Goal: Information Seeking & Learning: Learn about a topic

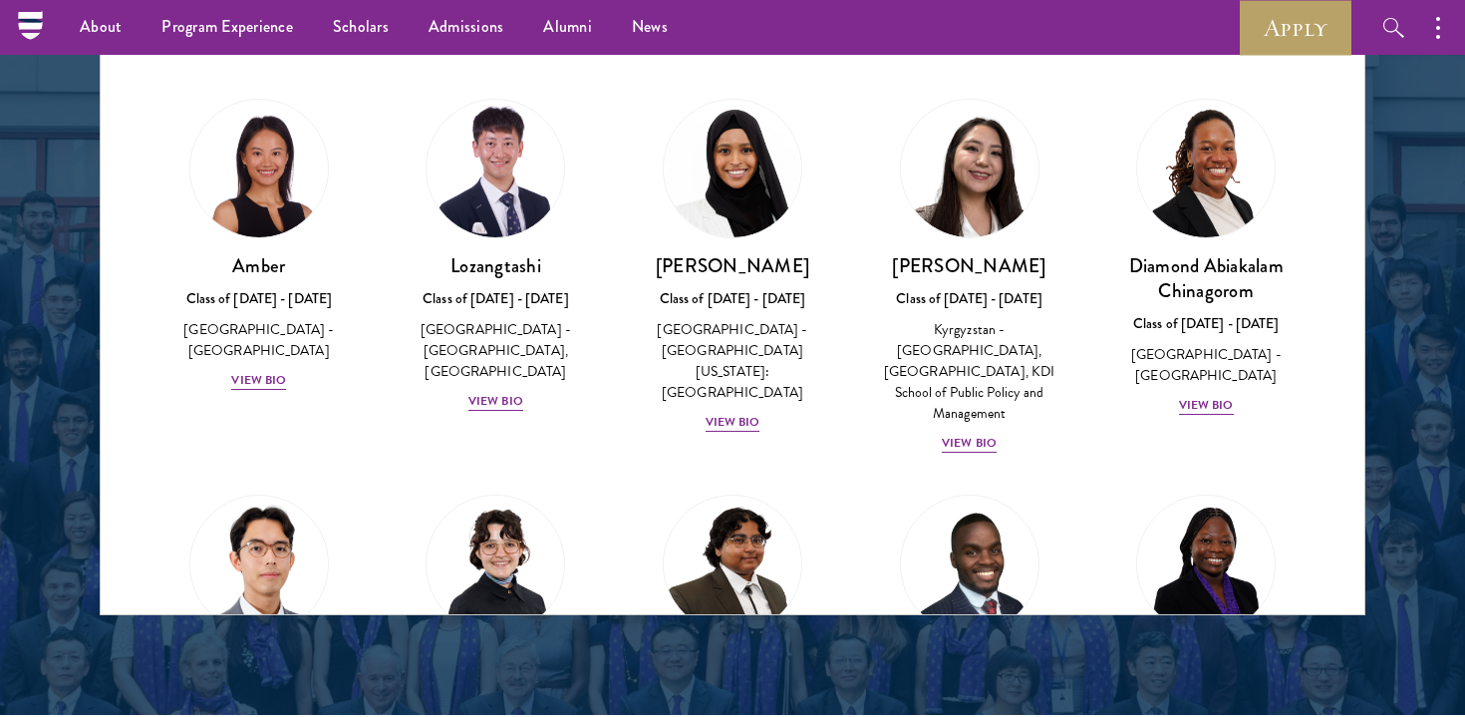
scroll to position [2621, 0]
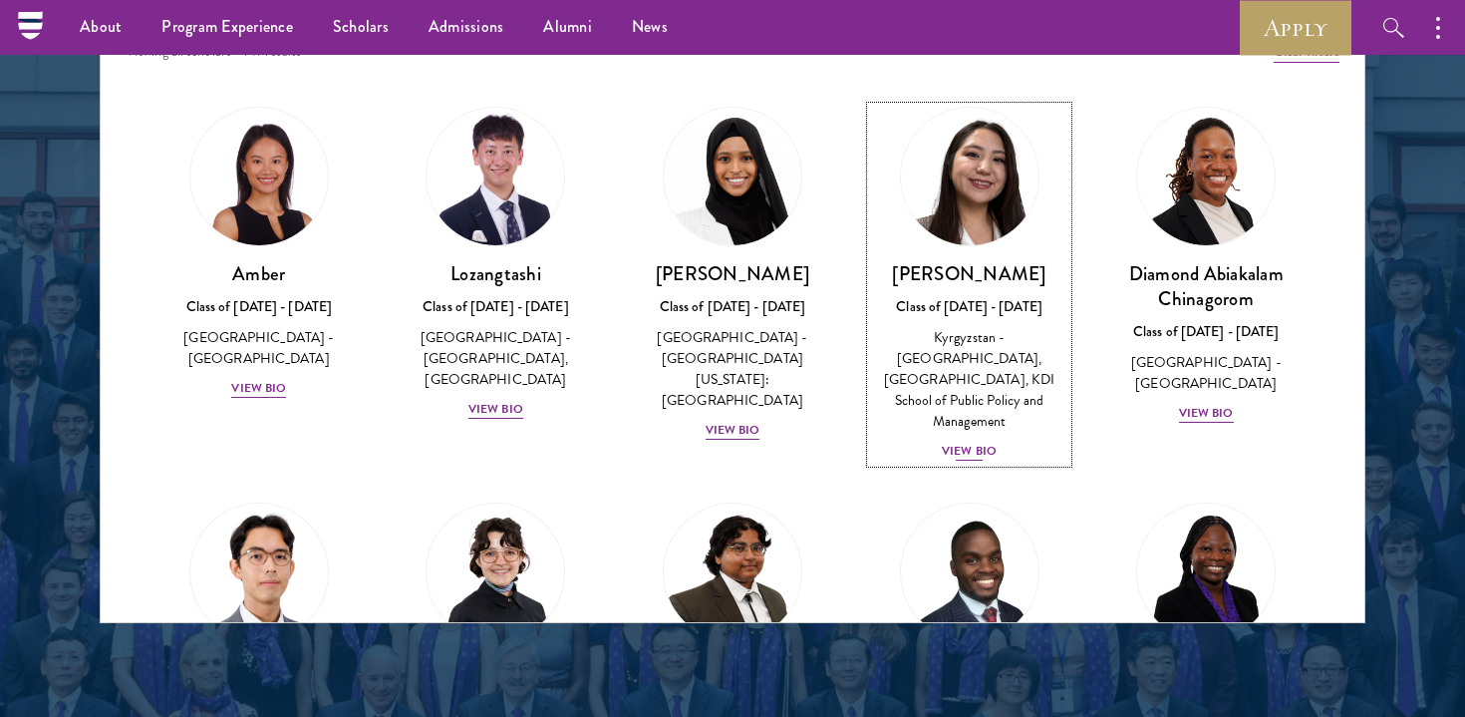
click at [979, 441] on div "View Bio" at bounding box center [969, 450] width 55 height 19
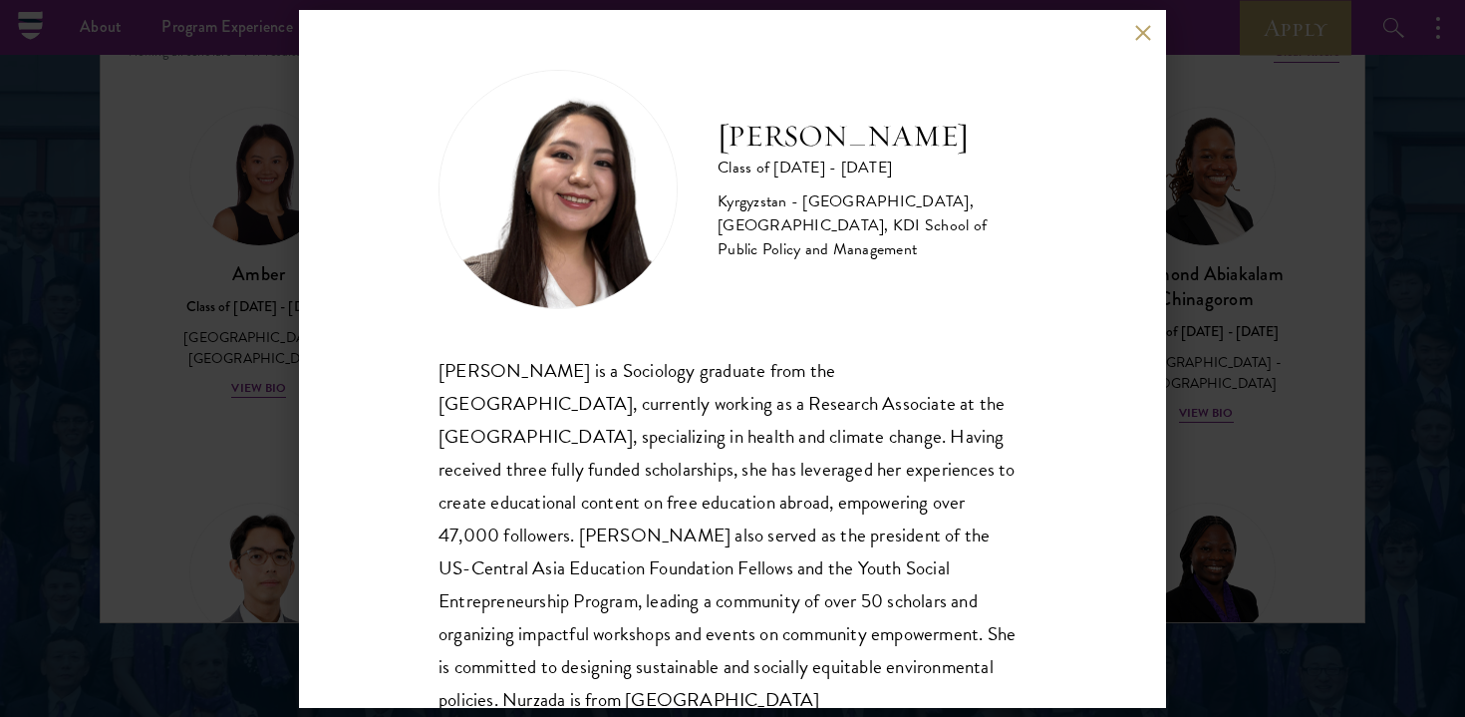
scroll to position [68, 0]
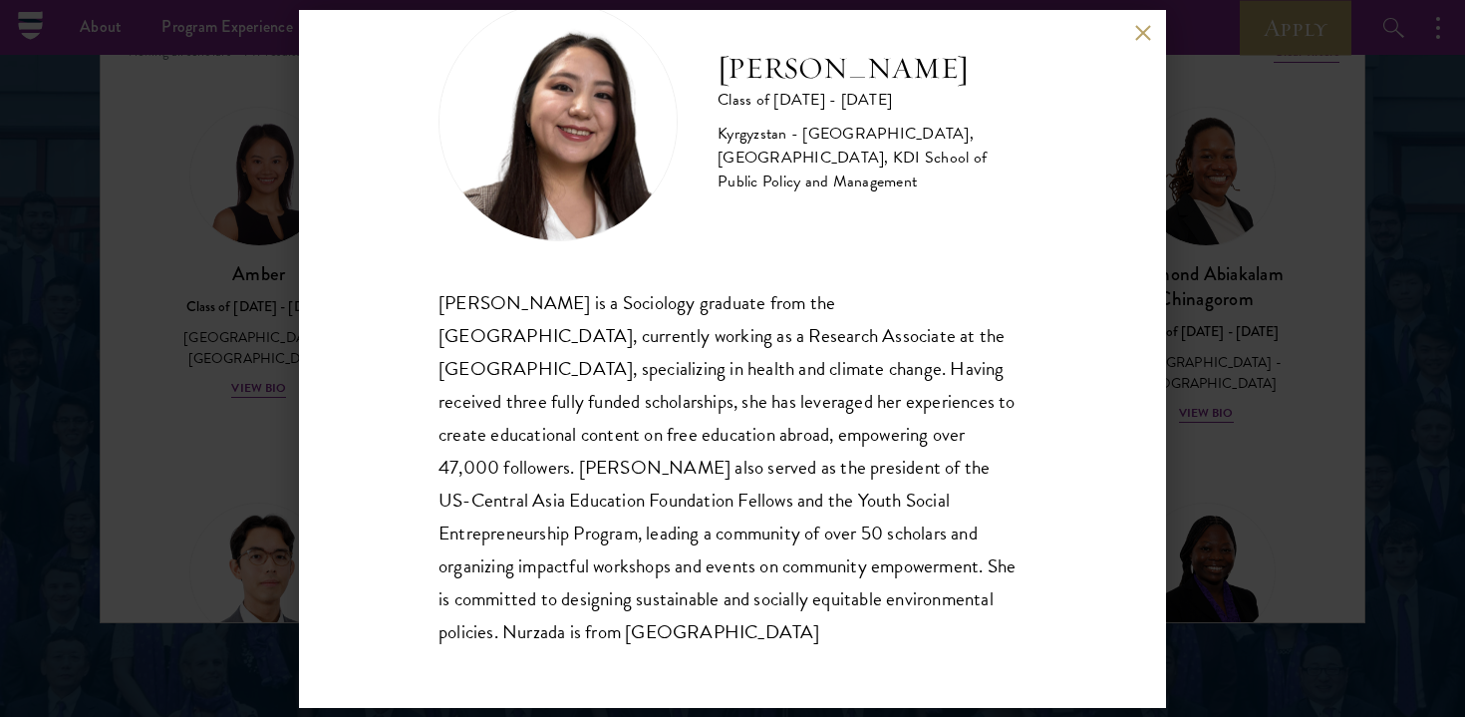
click at [1131, 31] on div "Nurzada Abdivalieva Class of [DATE] - [DATE] [GEOGRAPHIC_DATA] - [GEOGRAPHIC_DA…" at bounding box center [732, 359] width 867 height 698
click at [1141, 31] on button at bounding box center [1142, 33] width 17 height 17
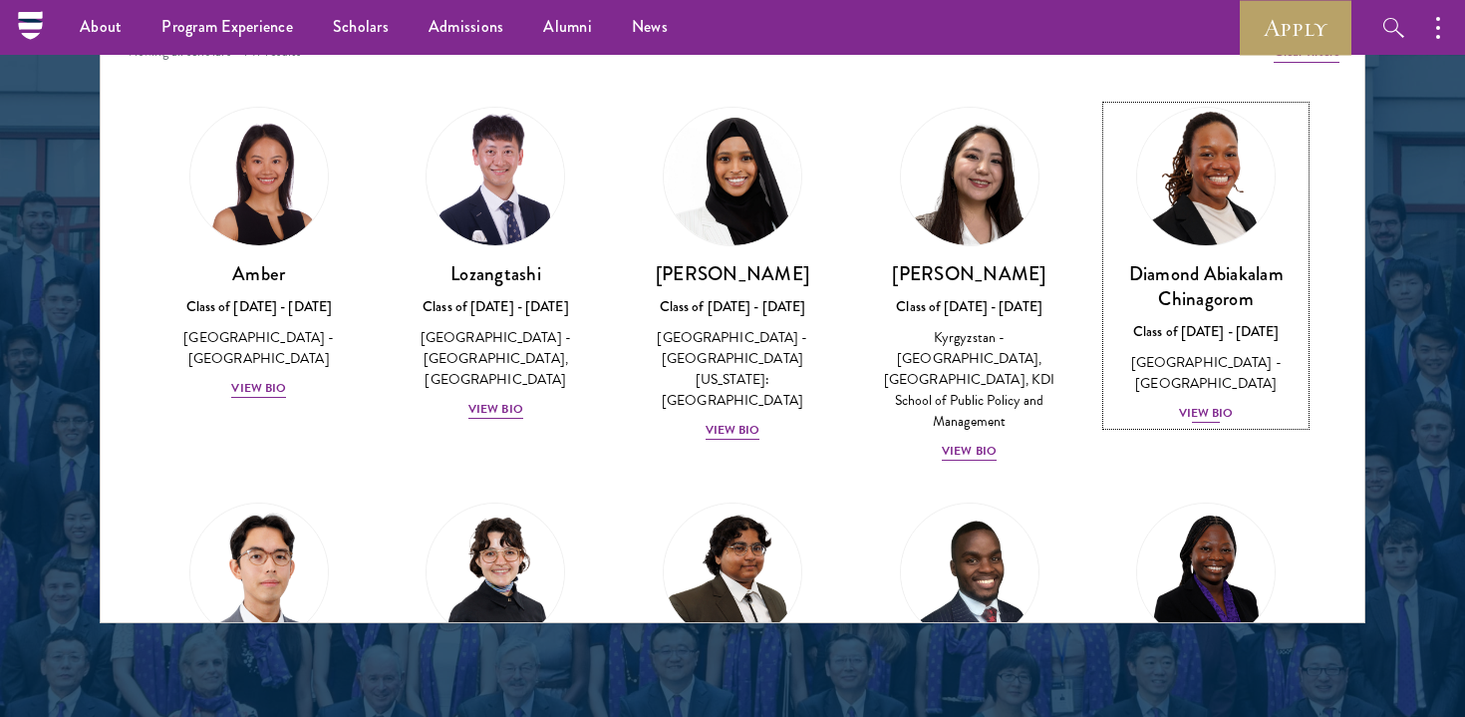
click at [1213, 404] on div "View Bio" at bounding box center [1206, 413] width 55 height 19
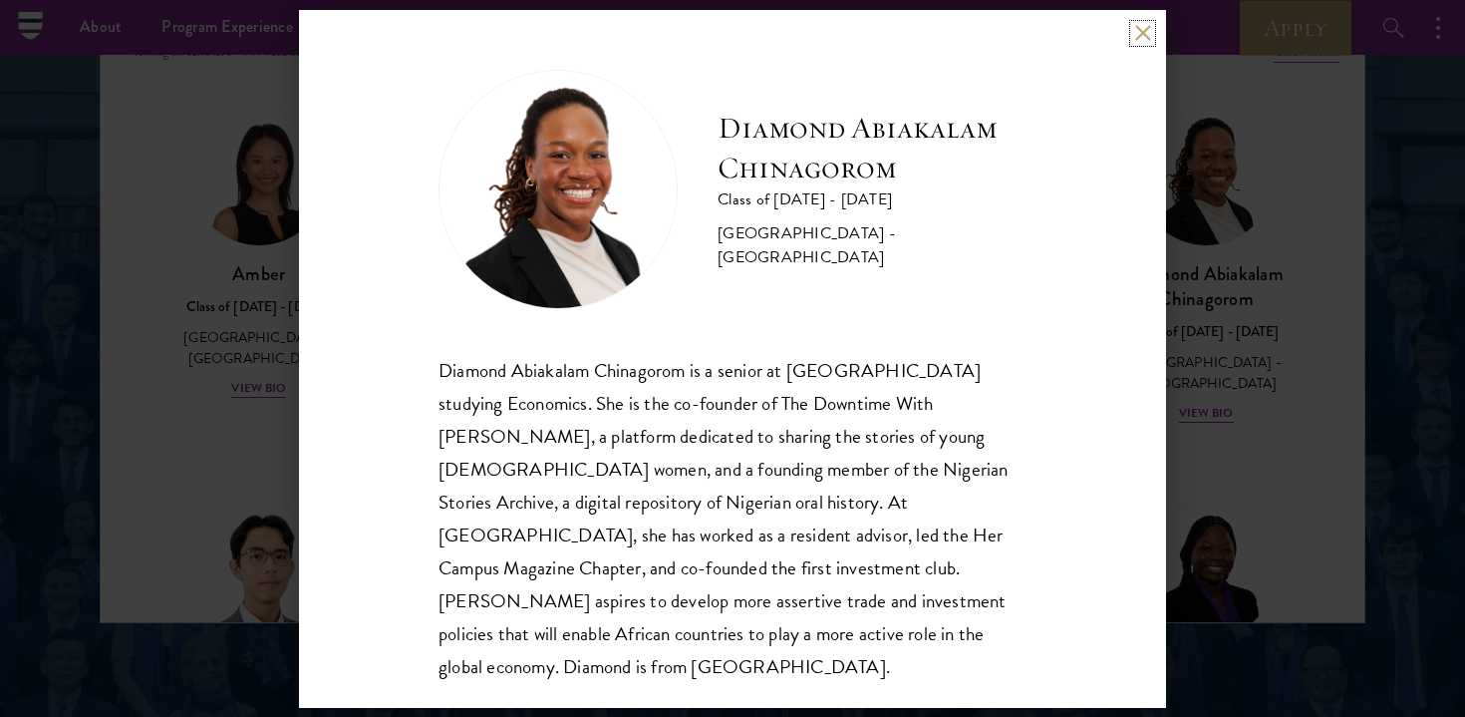
click at [1149, 28] on button at bounding box center [1142, 33] width 17 height 17
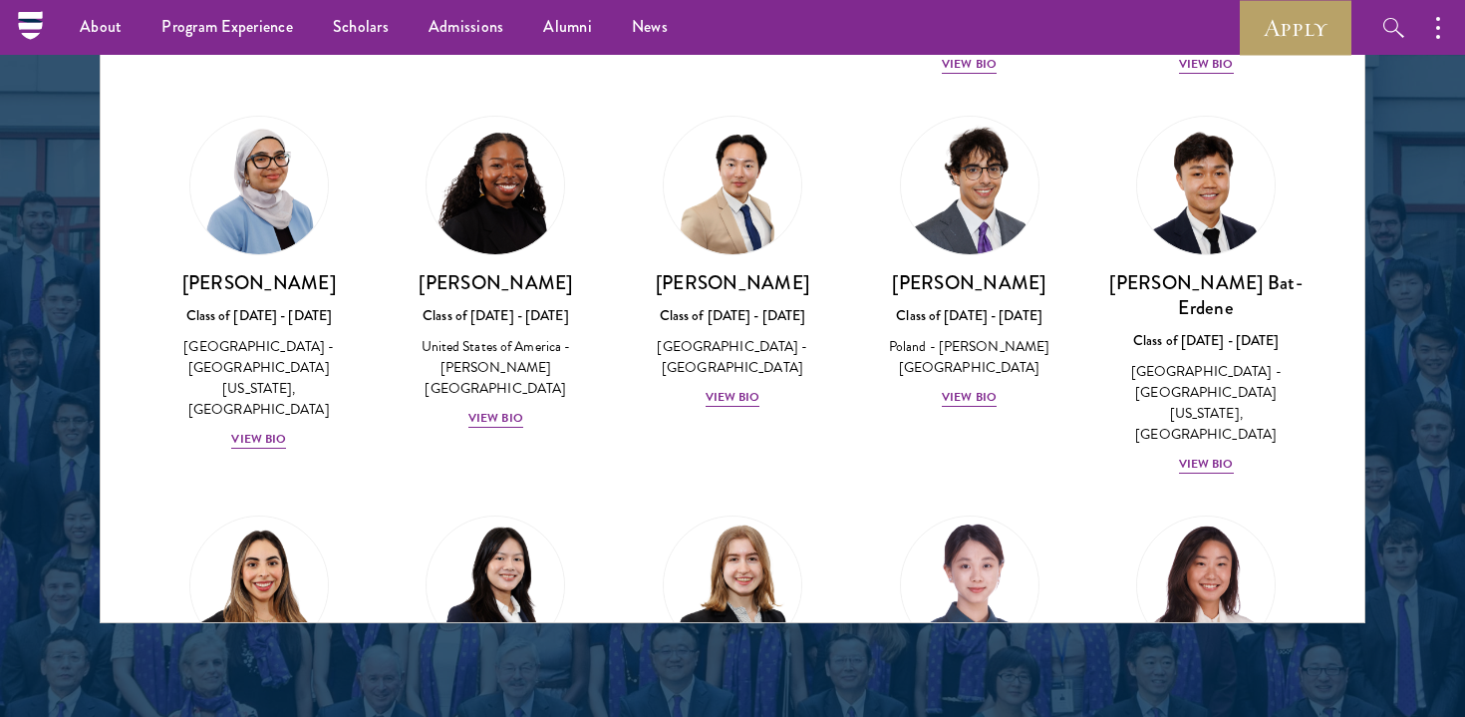
scroll to position [902, 0]
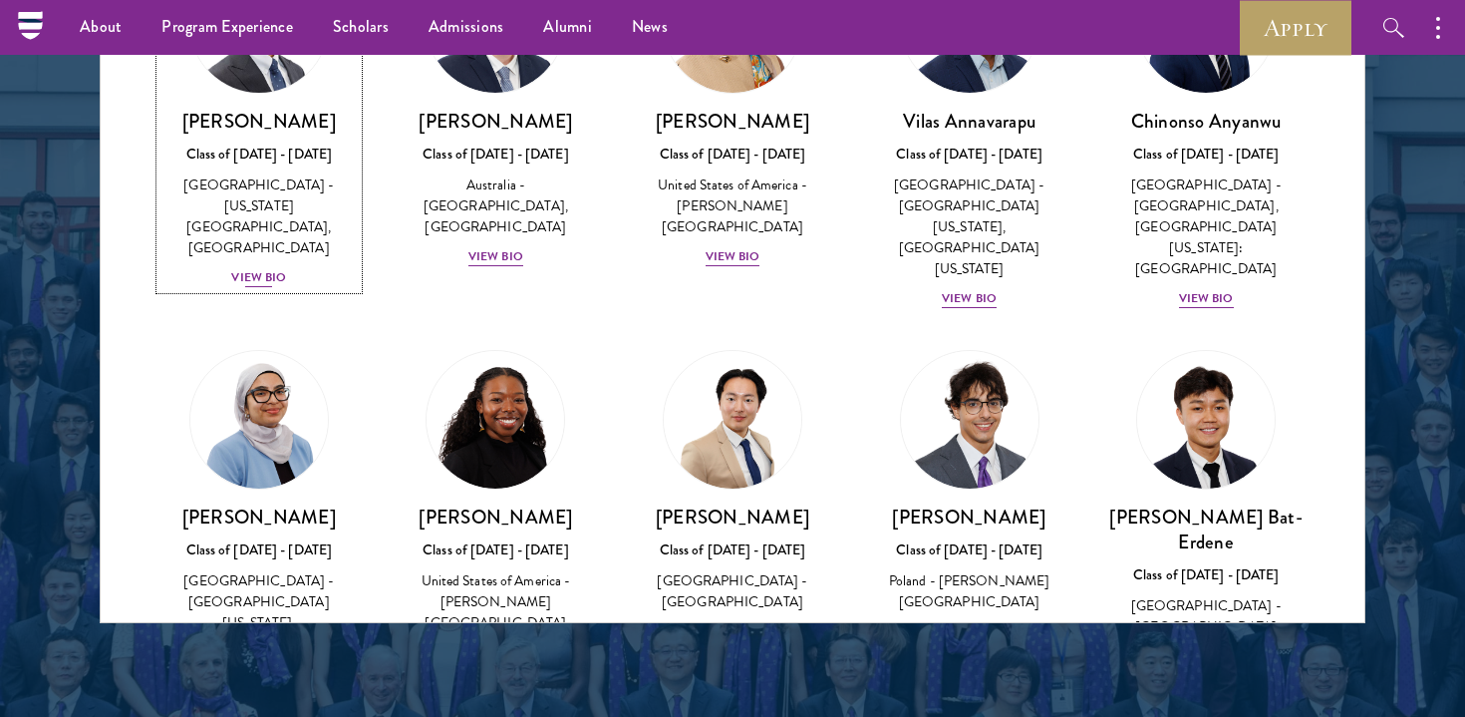
click at [265, 268] on div "View Bio" at bounding box center [258, 277] width 55 height 19
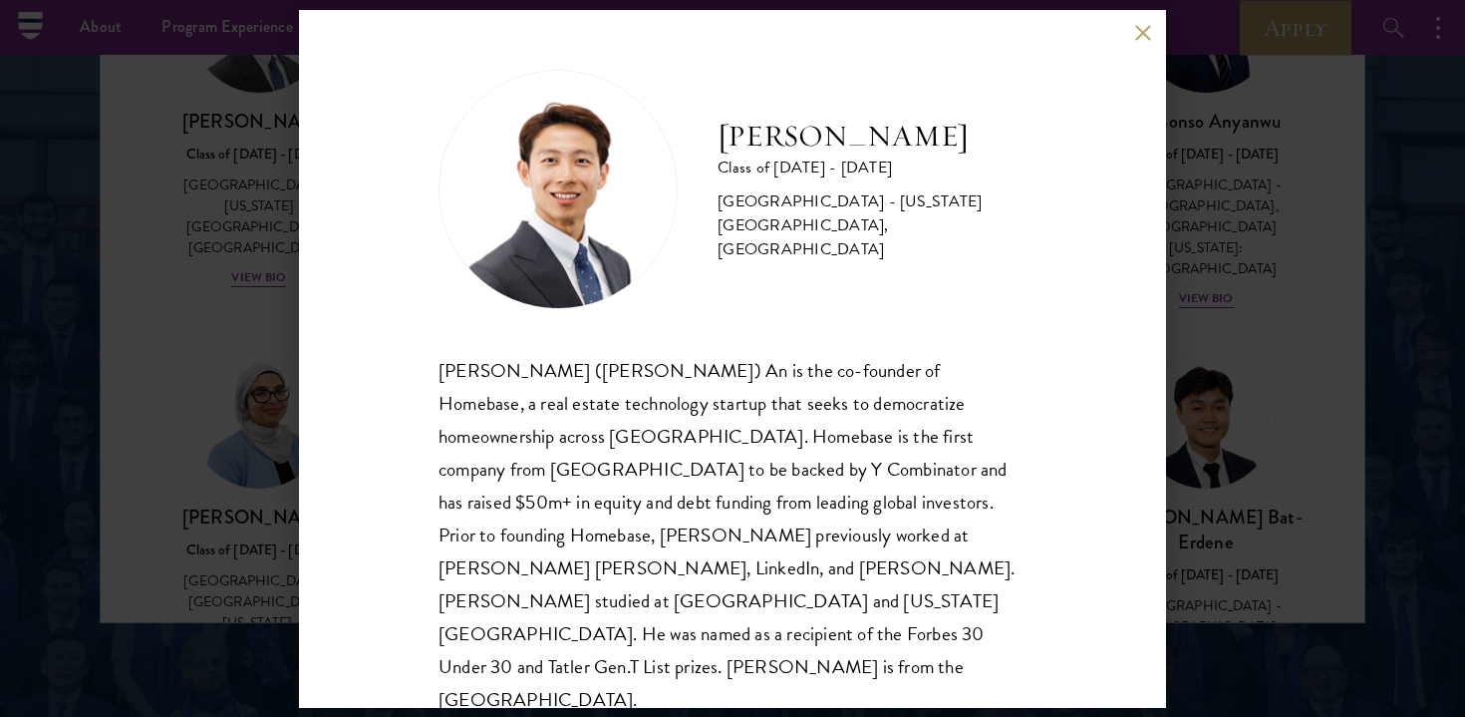
click at [1230, 306] on div "[PERSON_NAME] Class of [DATE] - [DATE] [GEOGRAPHIC_DATA] - [US_STATE][GEOGRAPHI…" at bounding box center [732, 358] width 1465 height 717
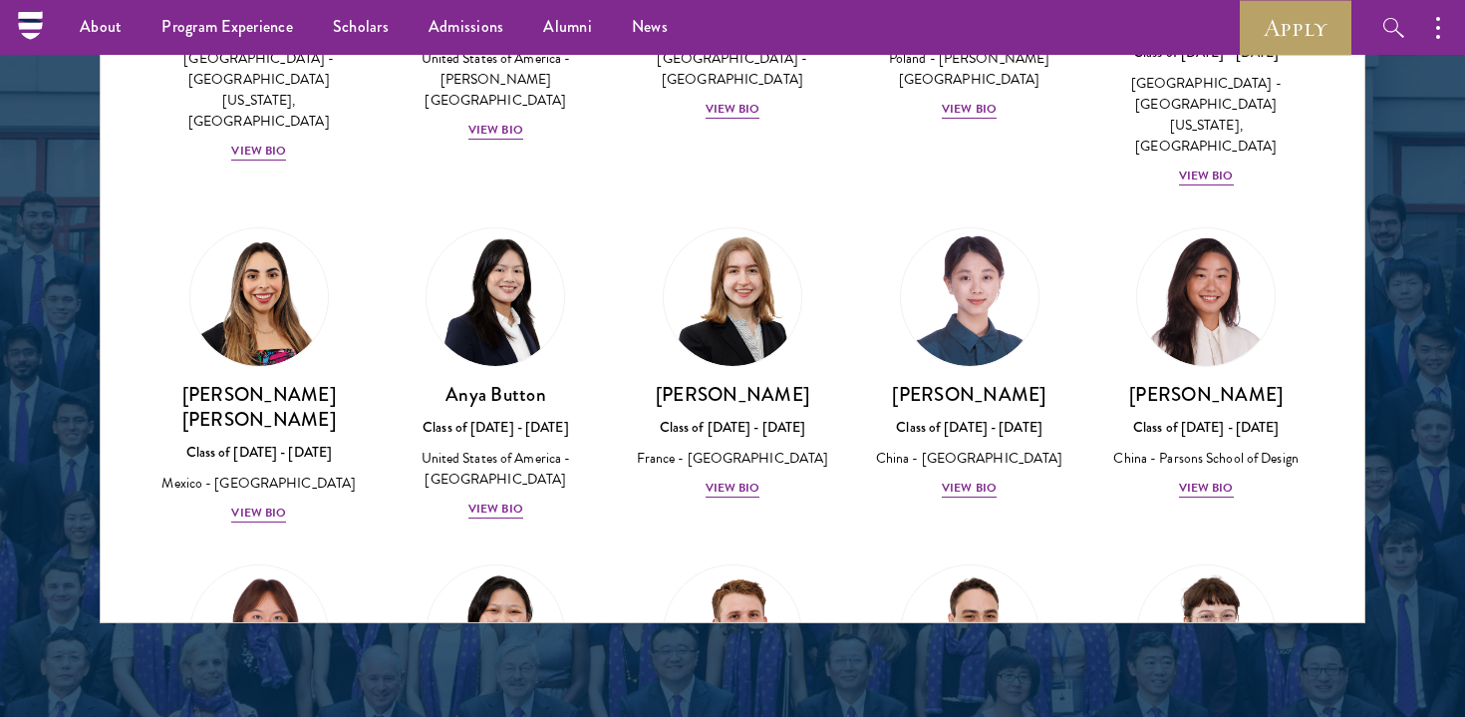
scroll to position [1474, 0]
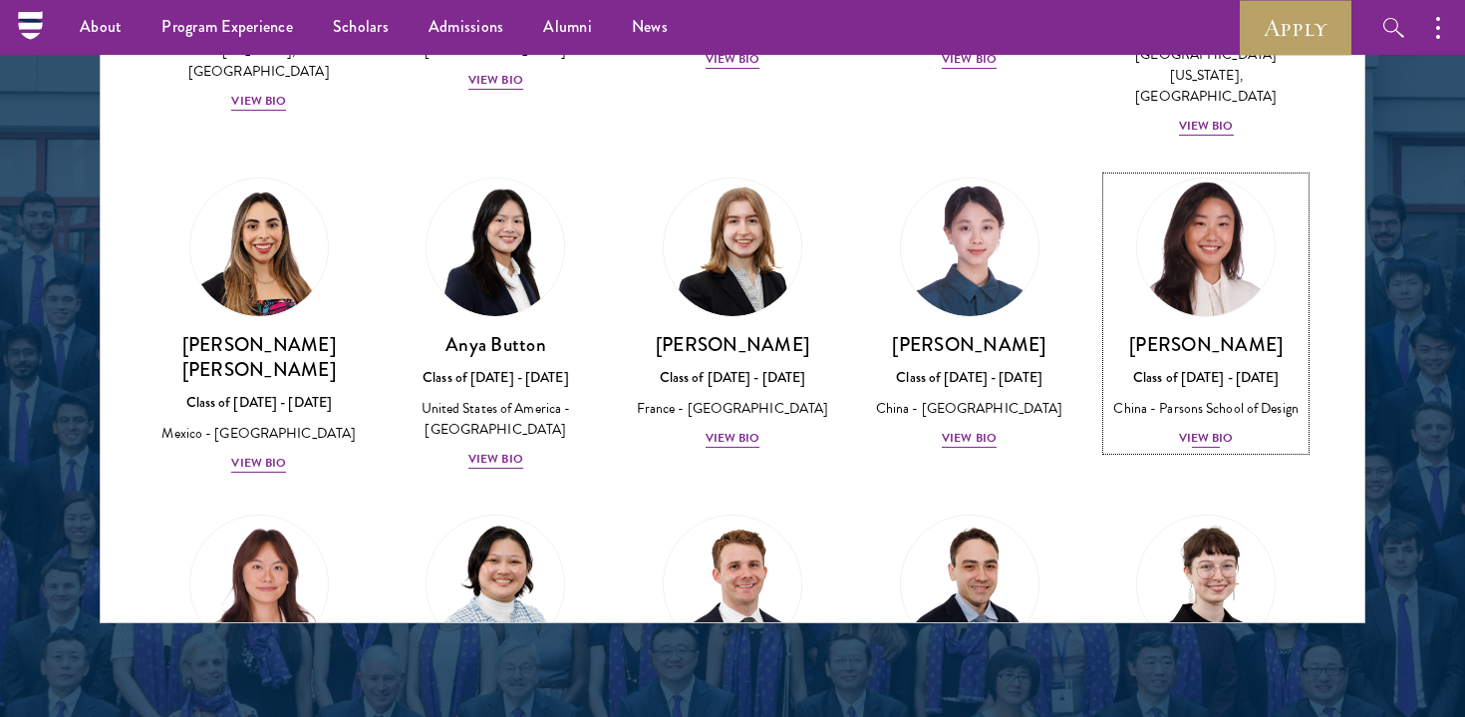
click at [1163, 332] on div "[PERSON_NAME] Class of [DATE] - [DATE] [GEOGRAPHIC_DATA] - [PERSON_NAME][GEOGRA…" at bounding box center [1205, 391] width 197 height 118
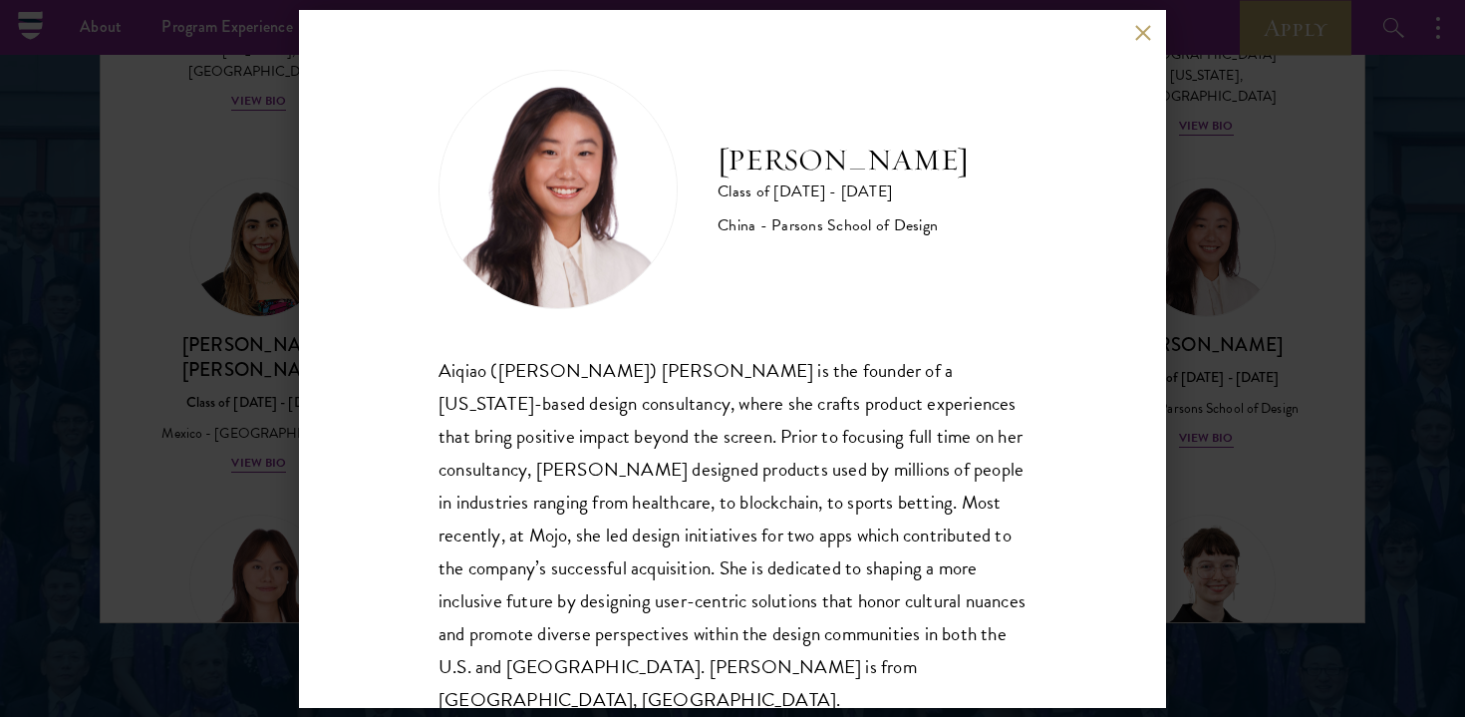
click at [1199, 371] on div "[PERSON_NAME] Class of [DATE] - [DATE] China - [PERSON_NAME] School of Design […" at bounding box center [732, 358] width 1465 height 717
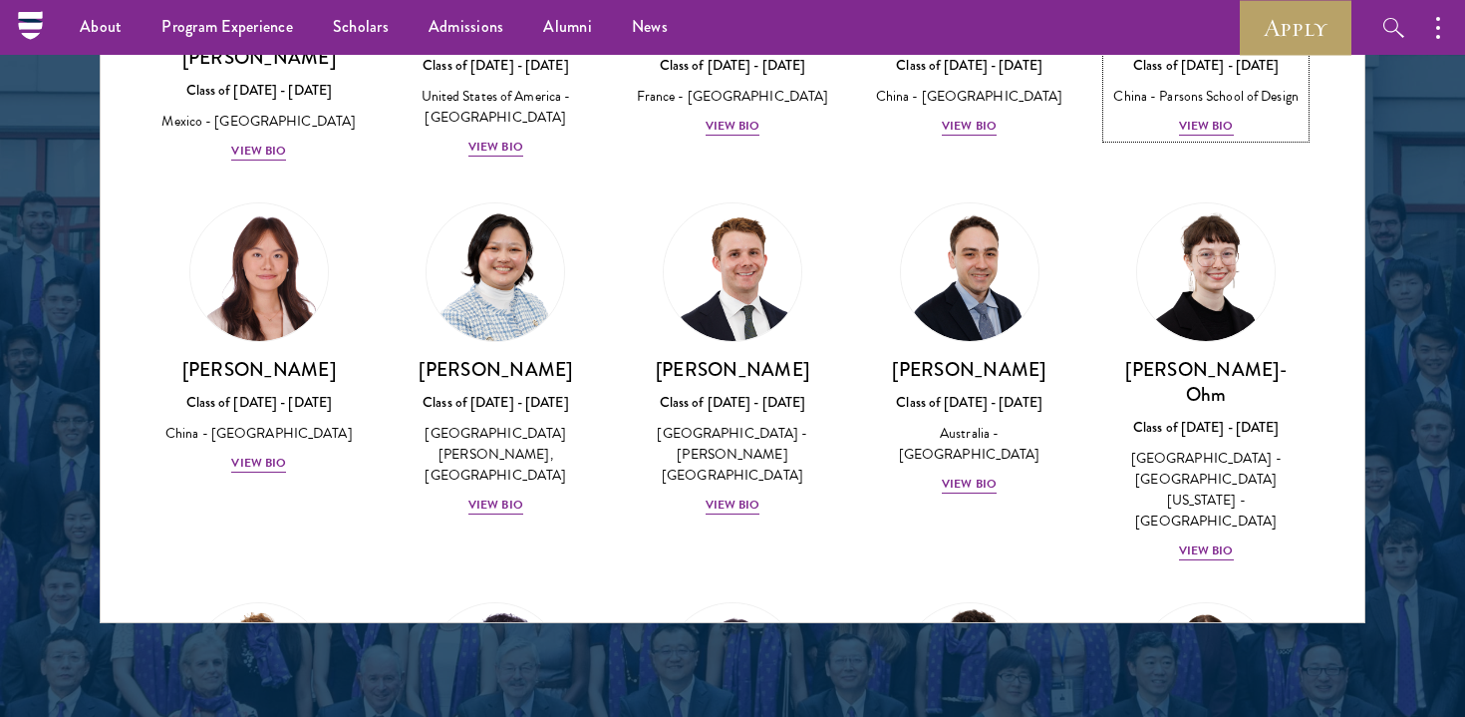
scroll to position [1792, 0]
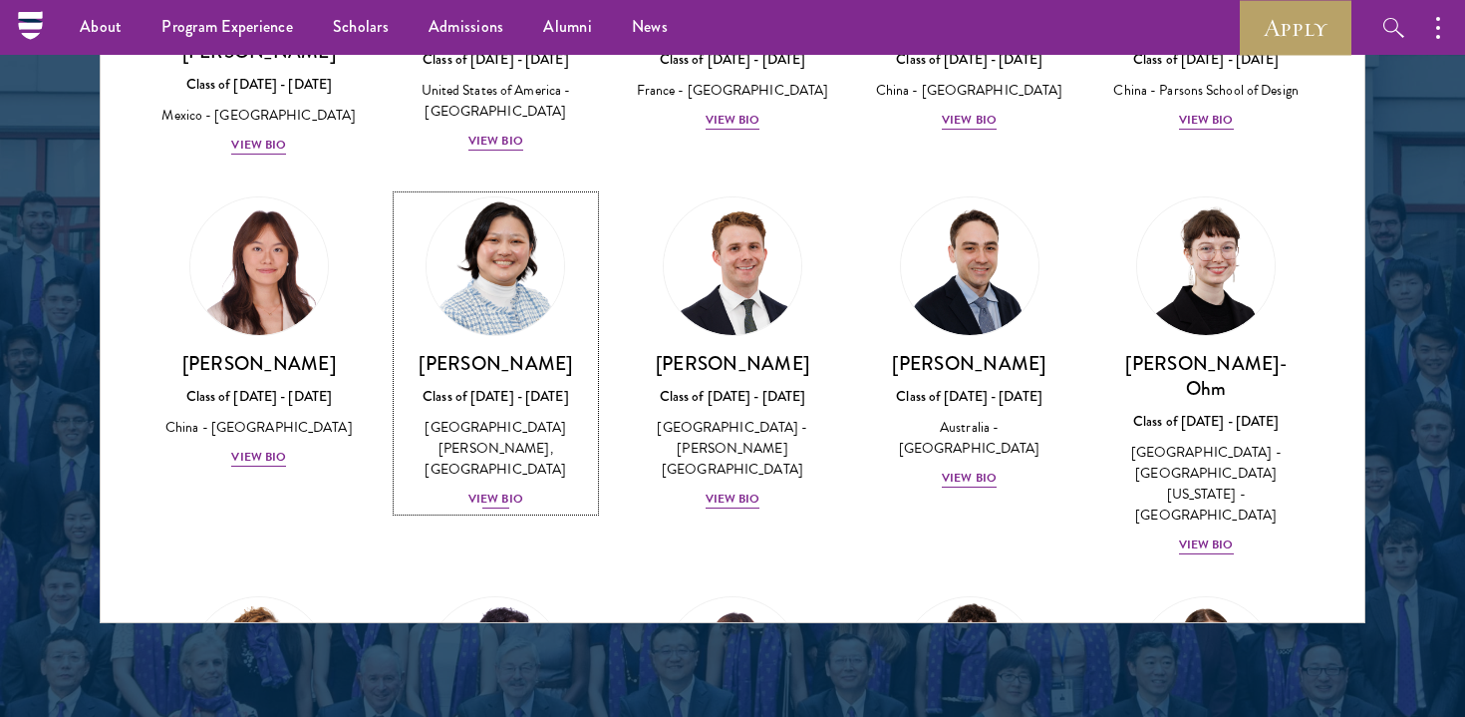
click at [519, 351] on h3 "[PERSON_NAME]" at bounding box center [496, 363] width 197 height 25
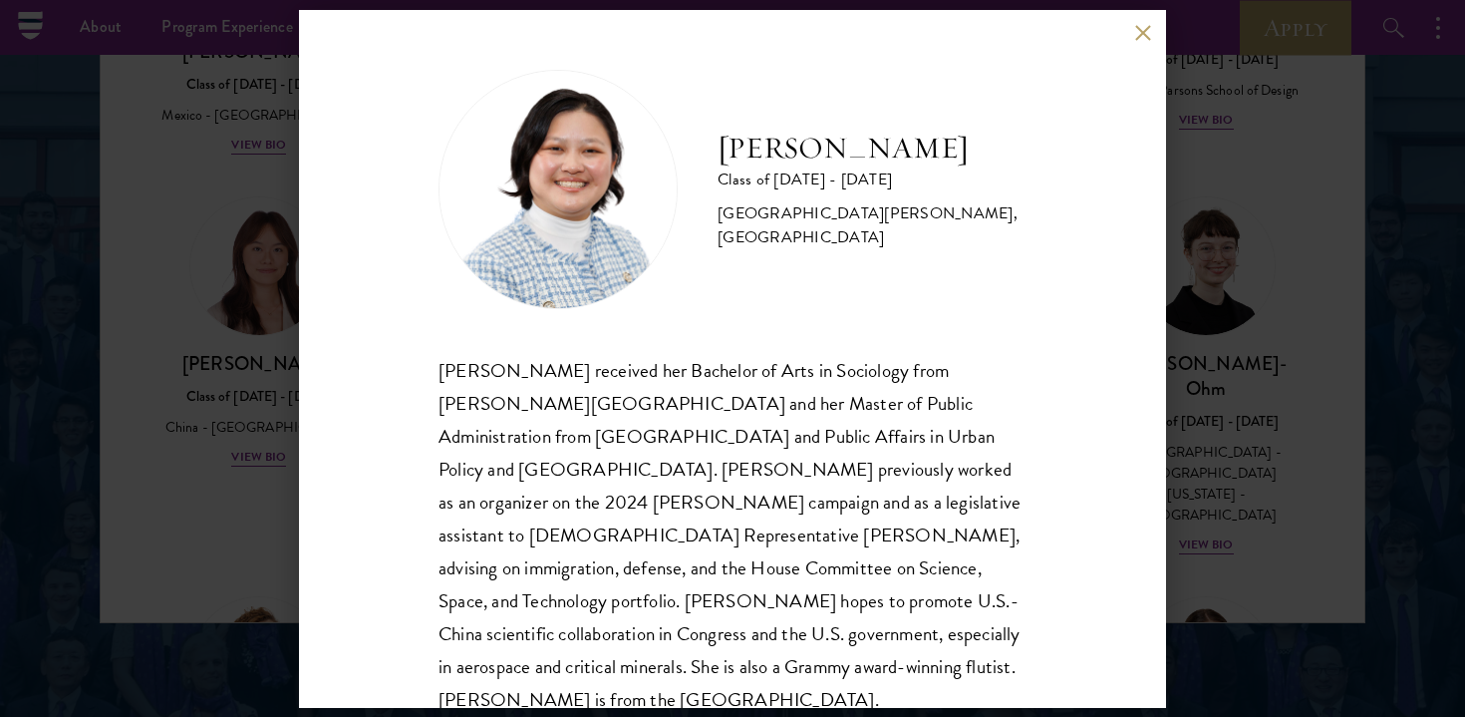
click at [1214, 286] on div "[PERSON_NAME] Class of [DATE] - [DATE] [GEOGRAPHIC_DATA] - [PERSON_NAME][GEOGRA…" at bounding box center [732, 358] width 1465 height 717
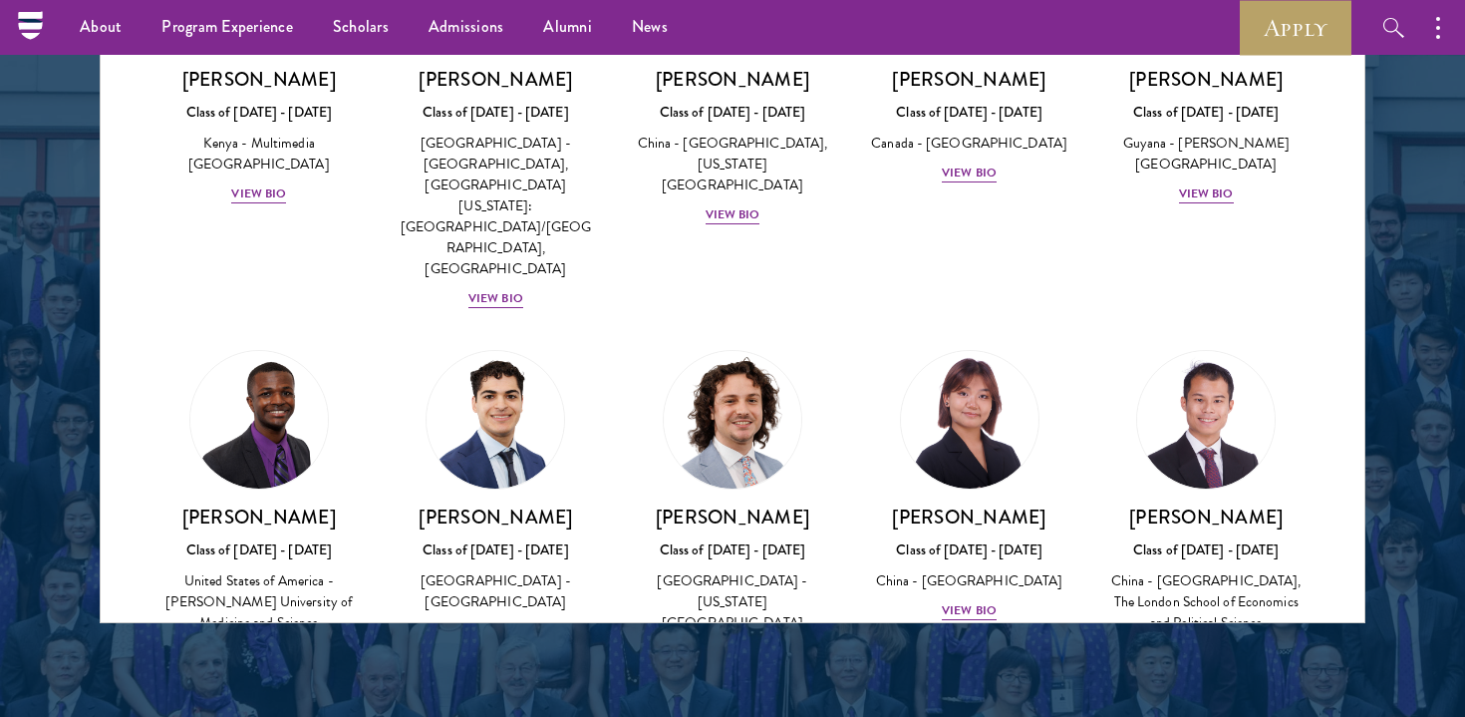
scroll to position [3255, 0]
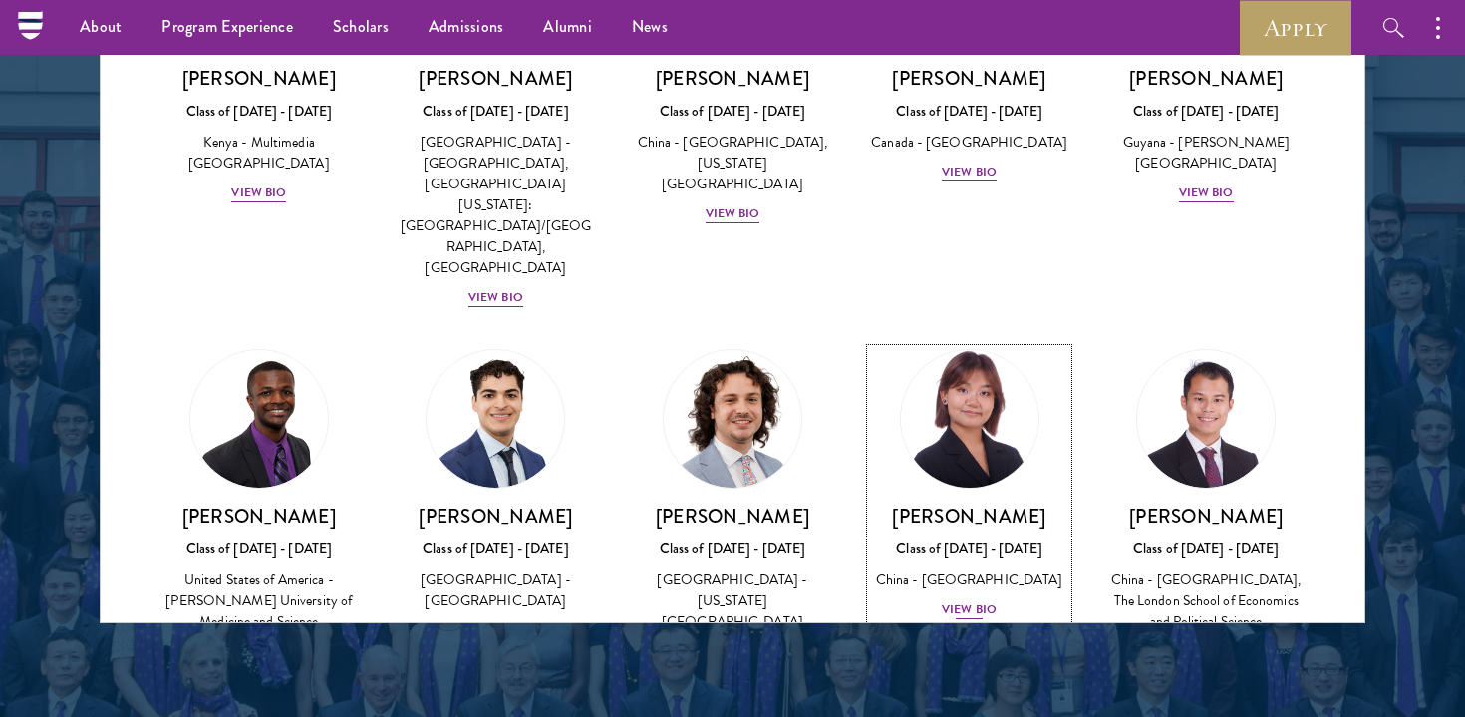
click at [974, 569] on div "China - [GEOGRAPHIC_DATA]" at bounding box center [969, 579] width 197 height 21
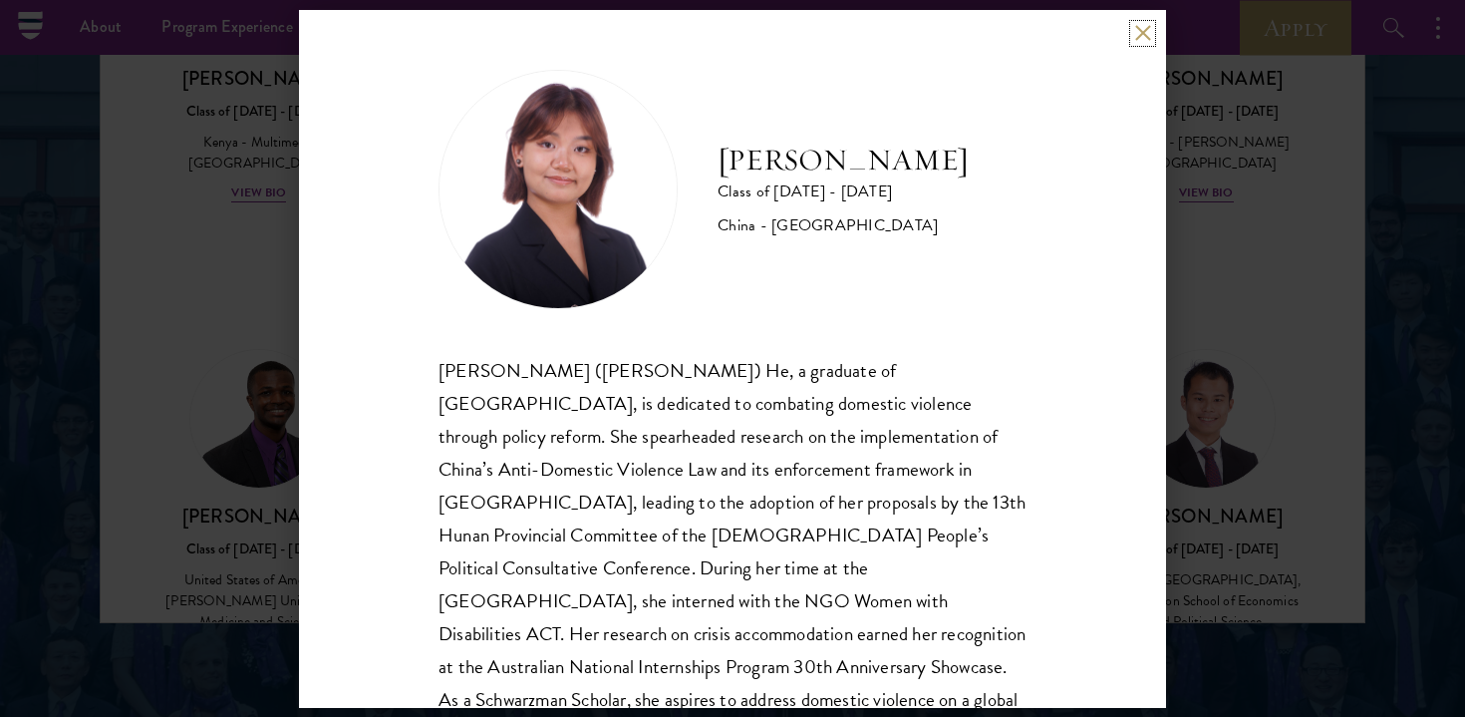
scroll to position [68, 0]
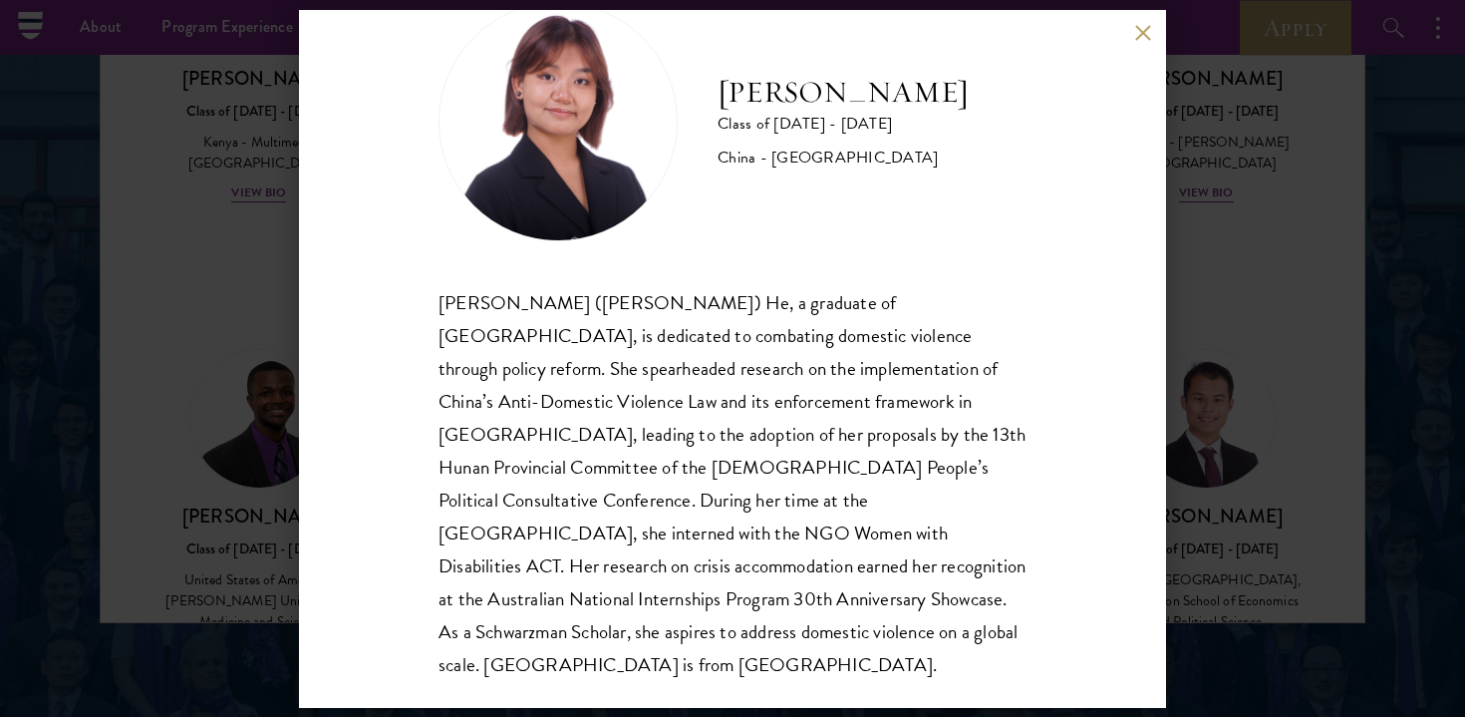
click at [1302, 296] on div "[PERSON_NAME] Class of [DATE] - [DATE] [GEOGRAPHIC_DATA] - [GEOGRAPHIC_DATA] [P…" at bounding box center [732, 358] width 1465 height 717
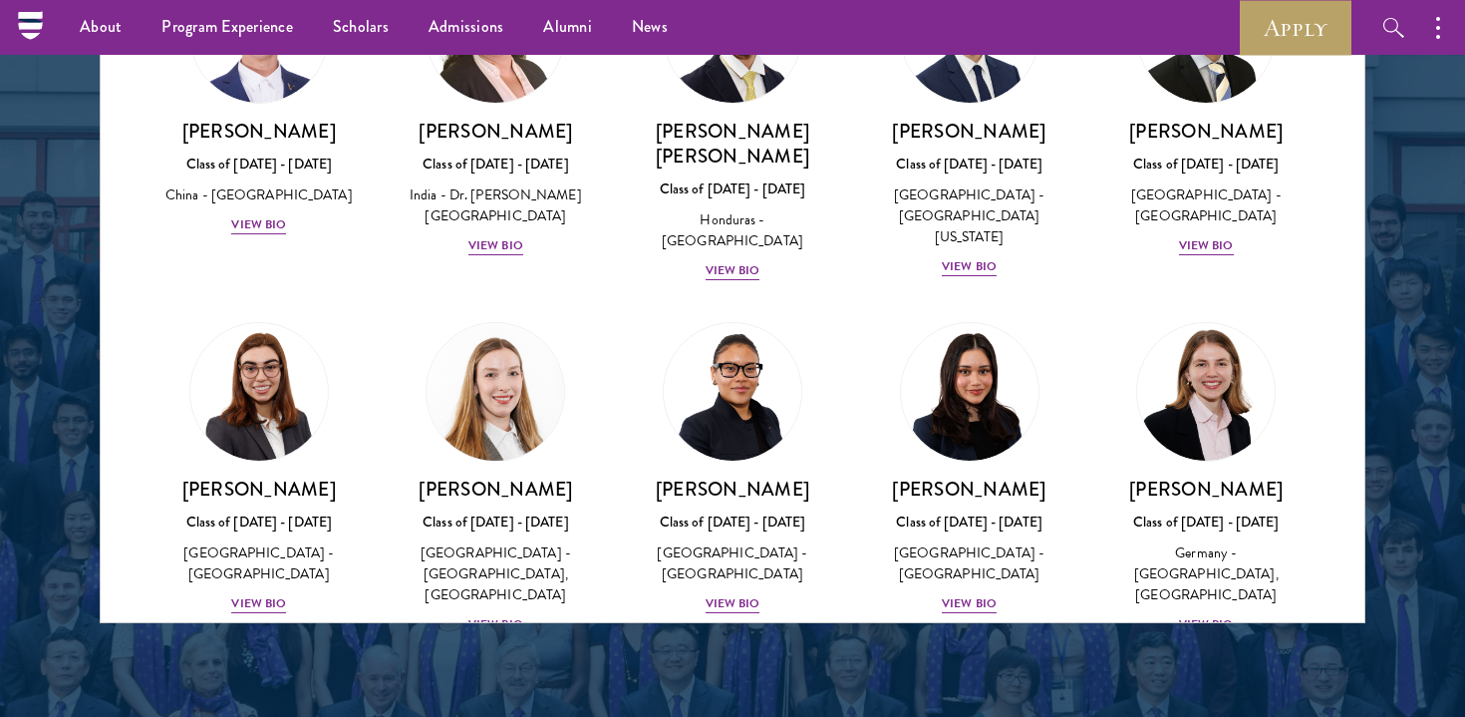
scroll to position [4613, 0]
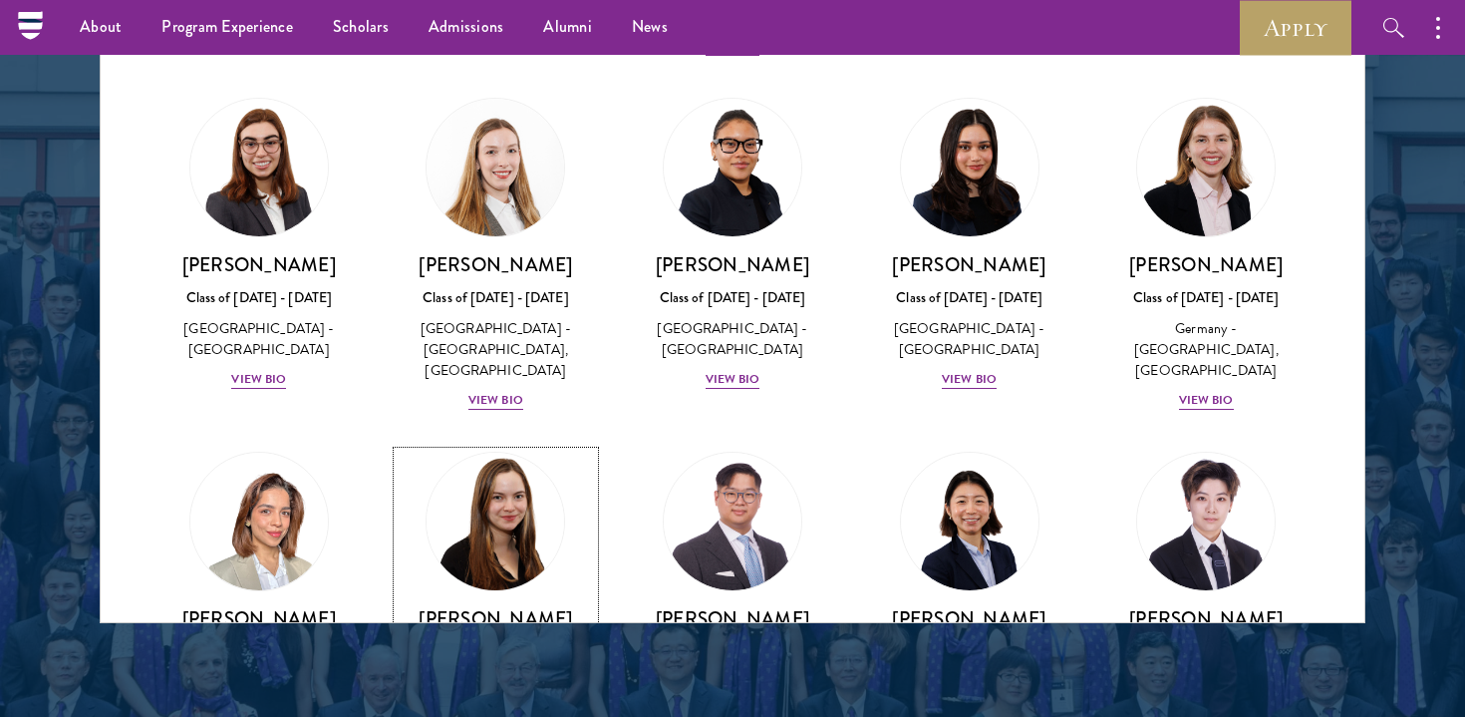
click at [487, 641] on div "Class of [DATE] - [DATE]" at bounding box center [496, 651] width 197 height 21
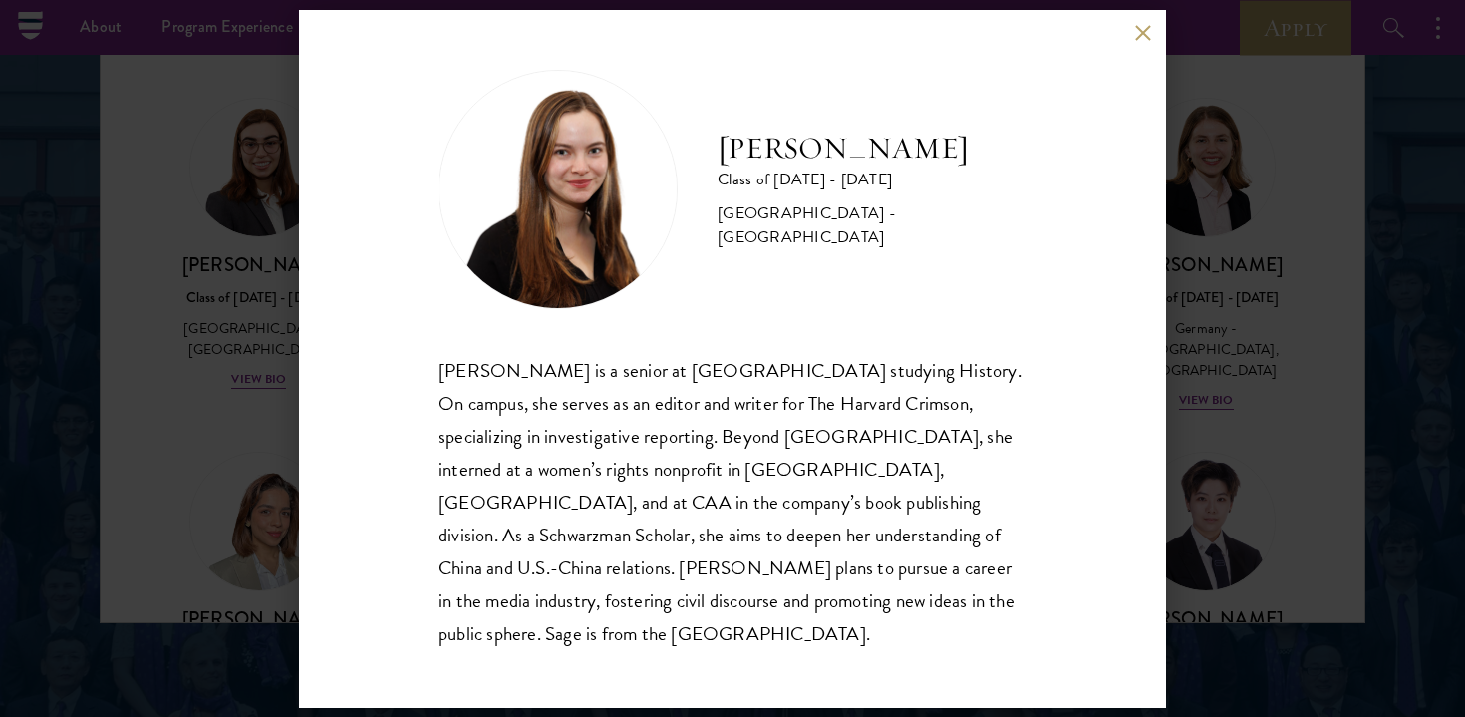
scroll to position [2634, 0]
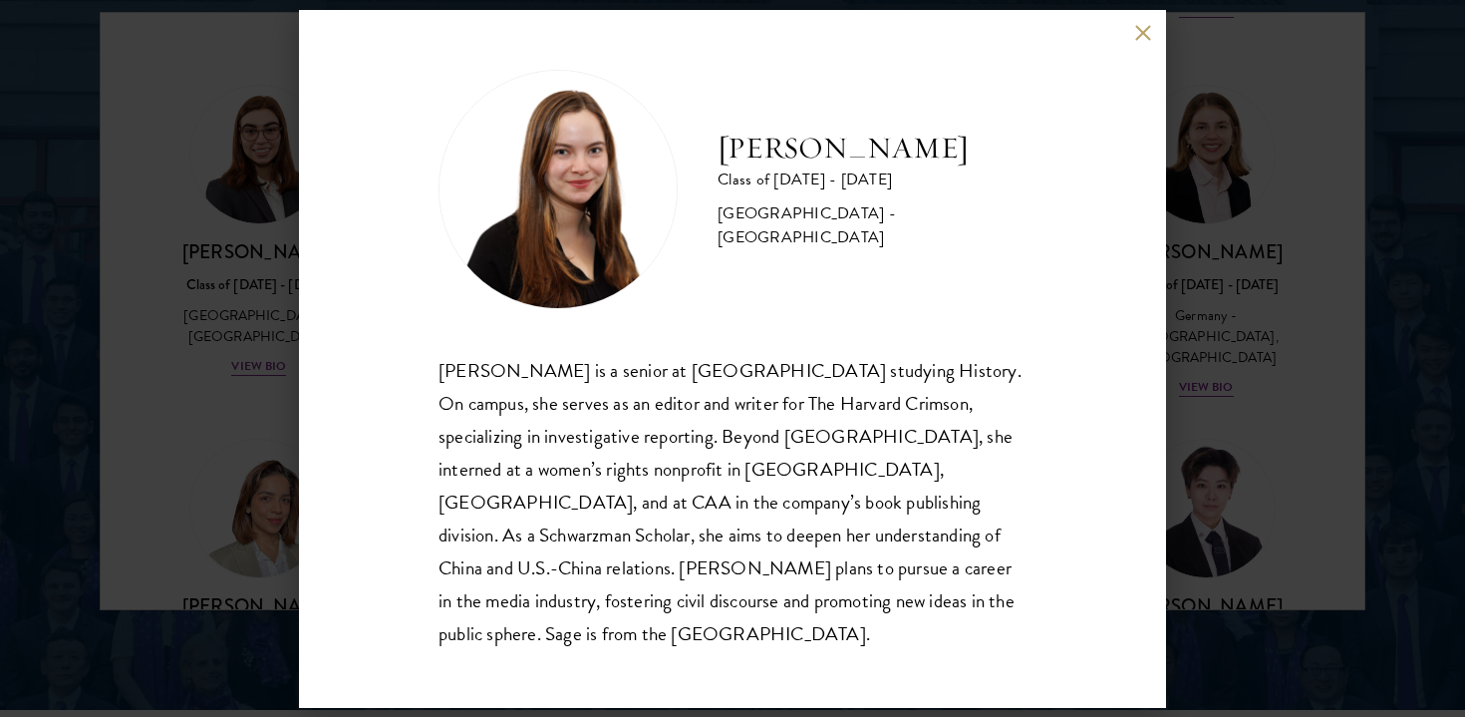
click at [1142, 42] on button at bounding box center [1142, 33] width 17 height 17
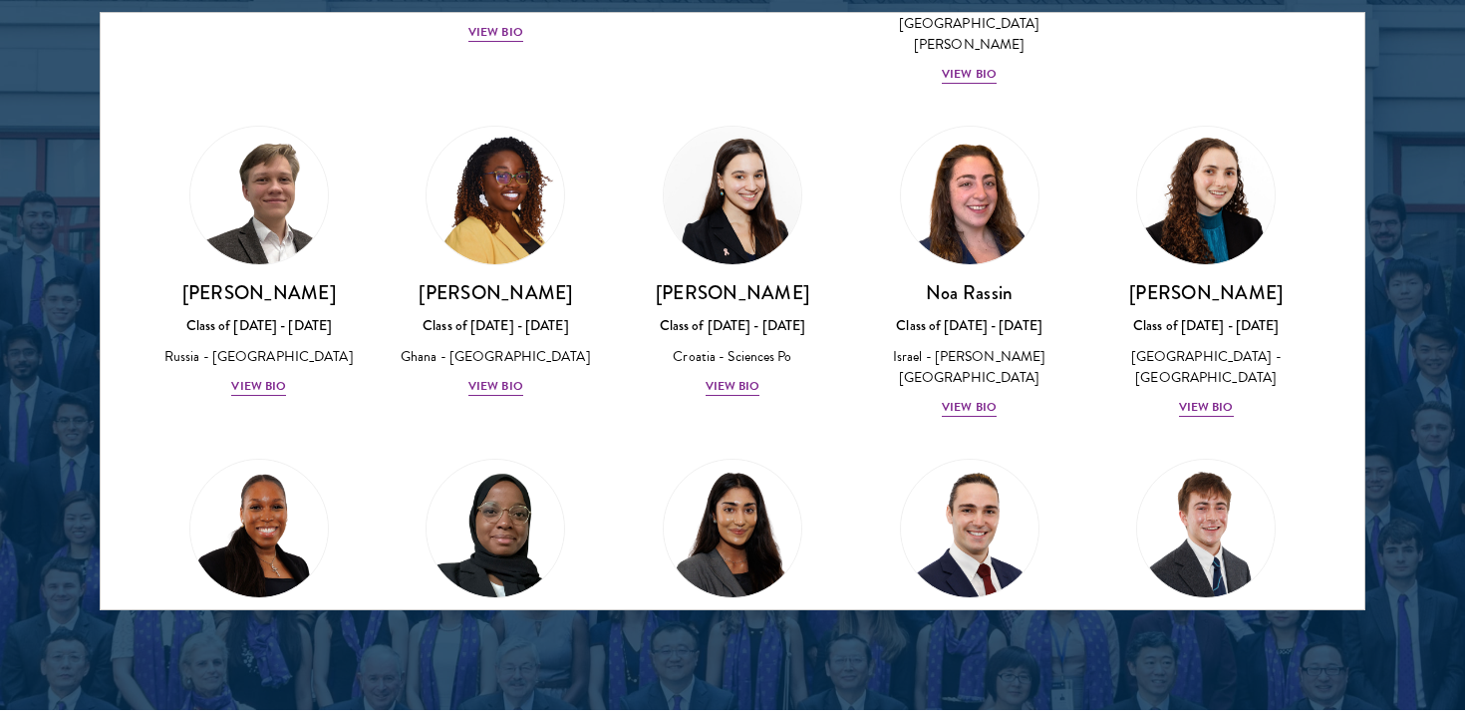
scroll to position [7753, 0]
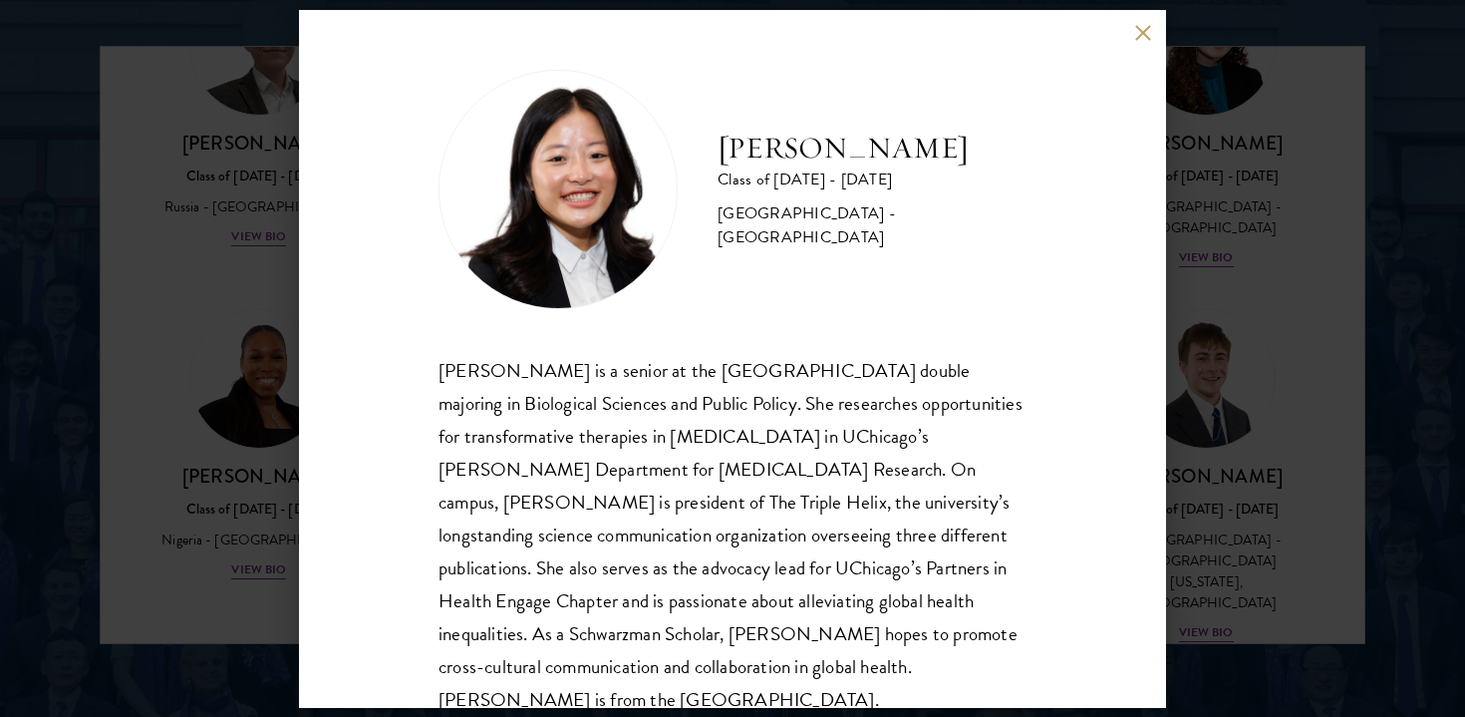
scroll to position [2602, 0]
click at [1147, 35] on button at bounding box center [1142, 33] width 17 height 17
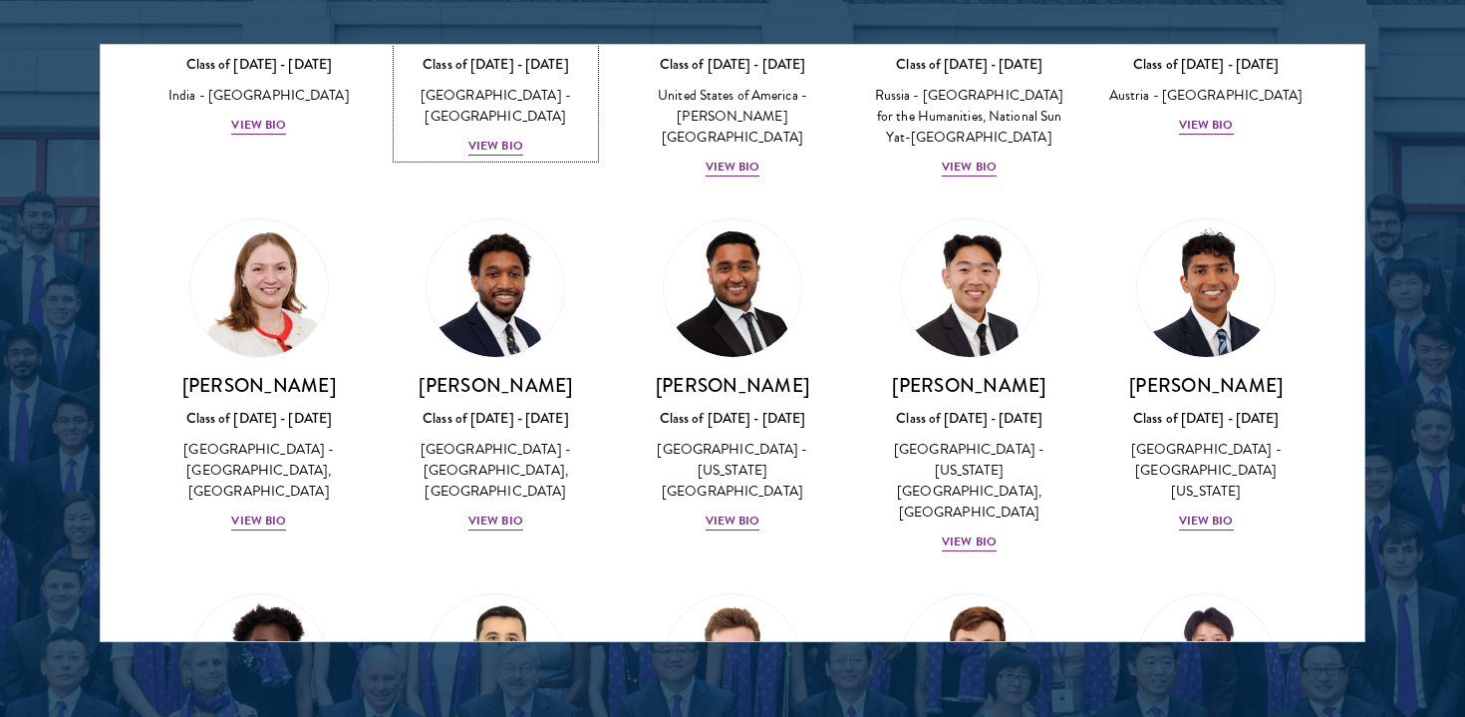
scroll to position [8960, 0]
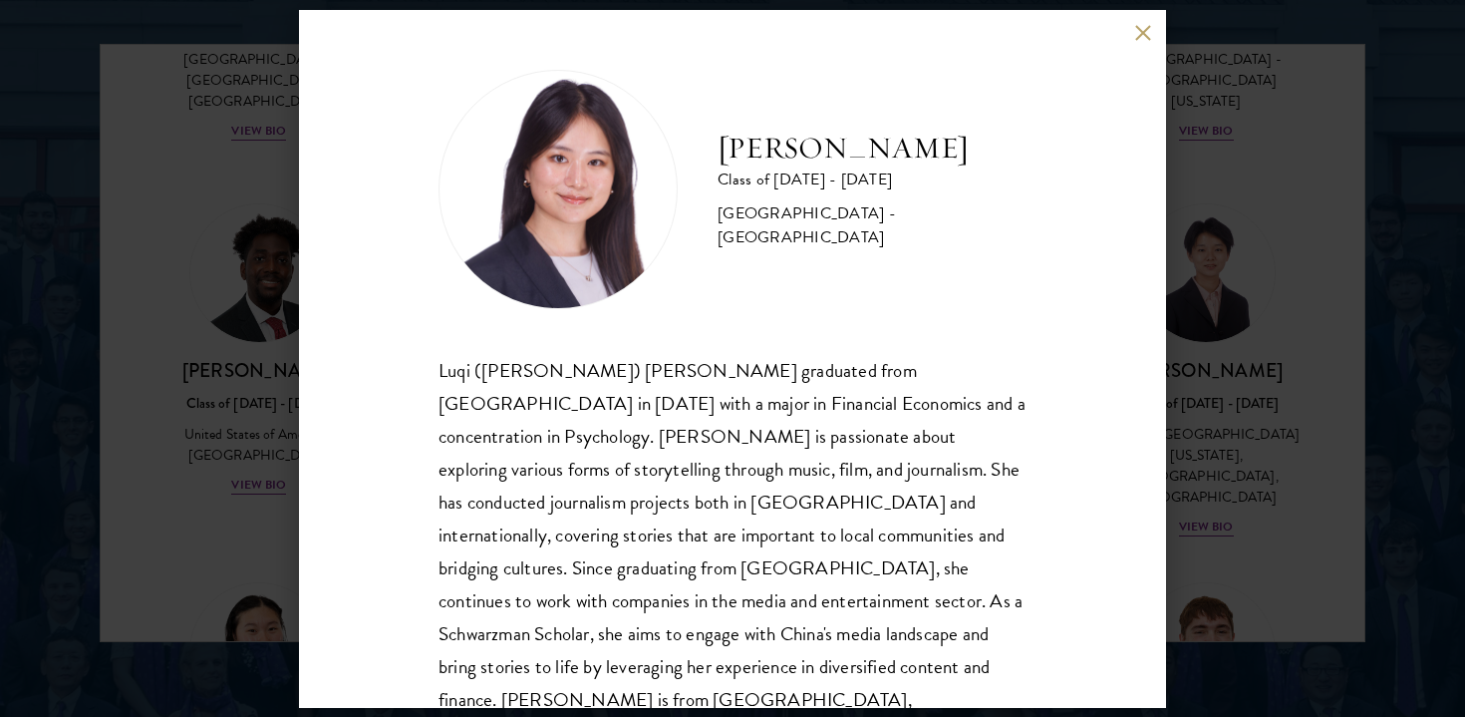
click at [1145, 29] on button at bounding box center [1142, 33] width 17 height 17
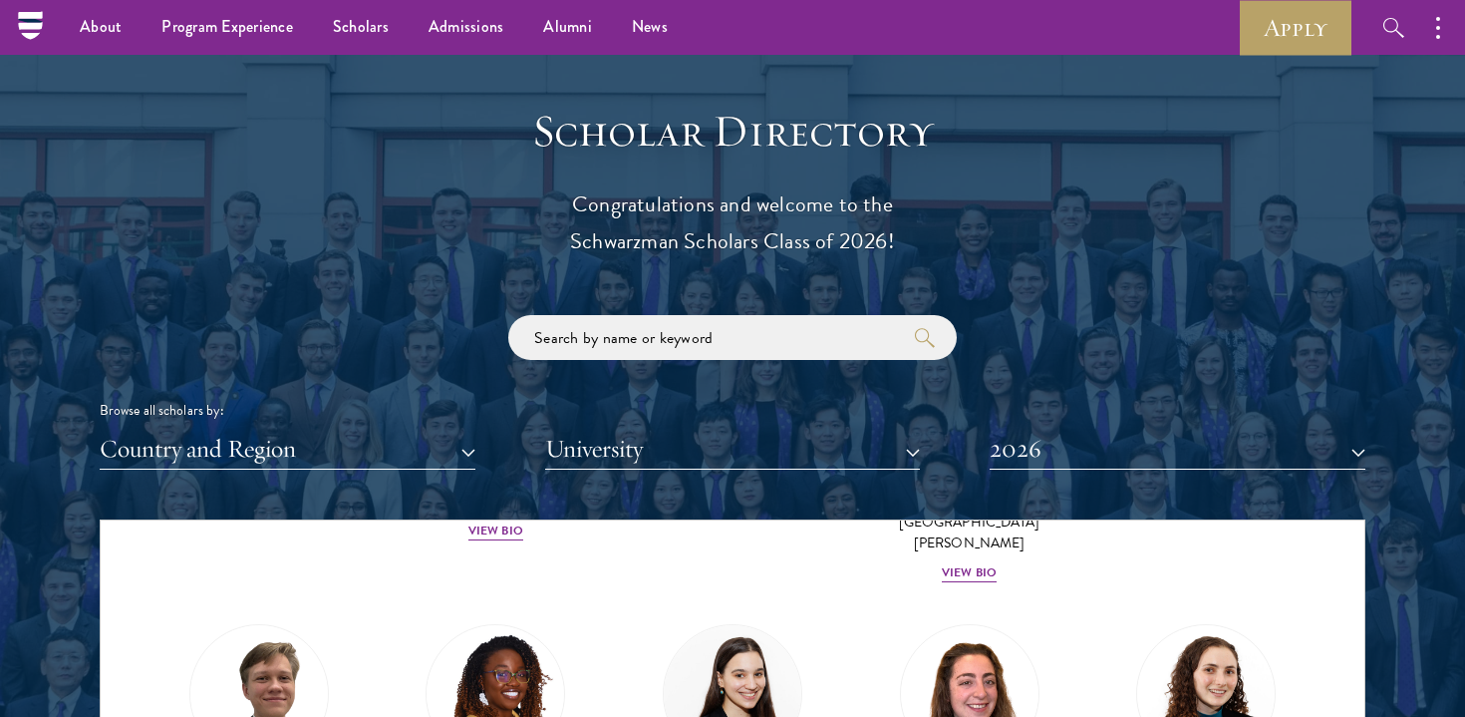
scroll to position [2137, 0]
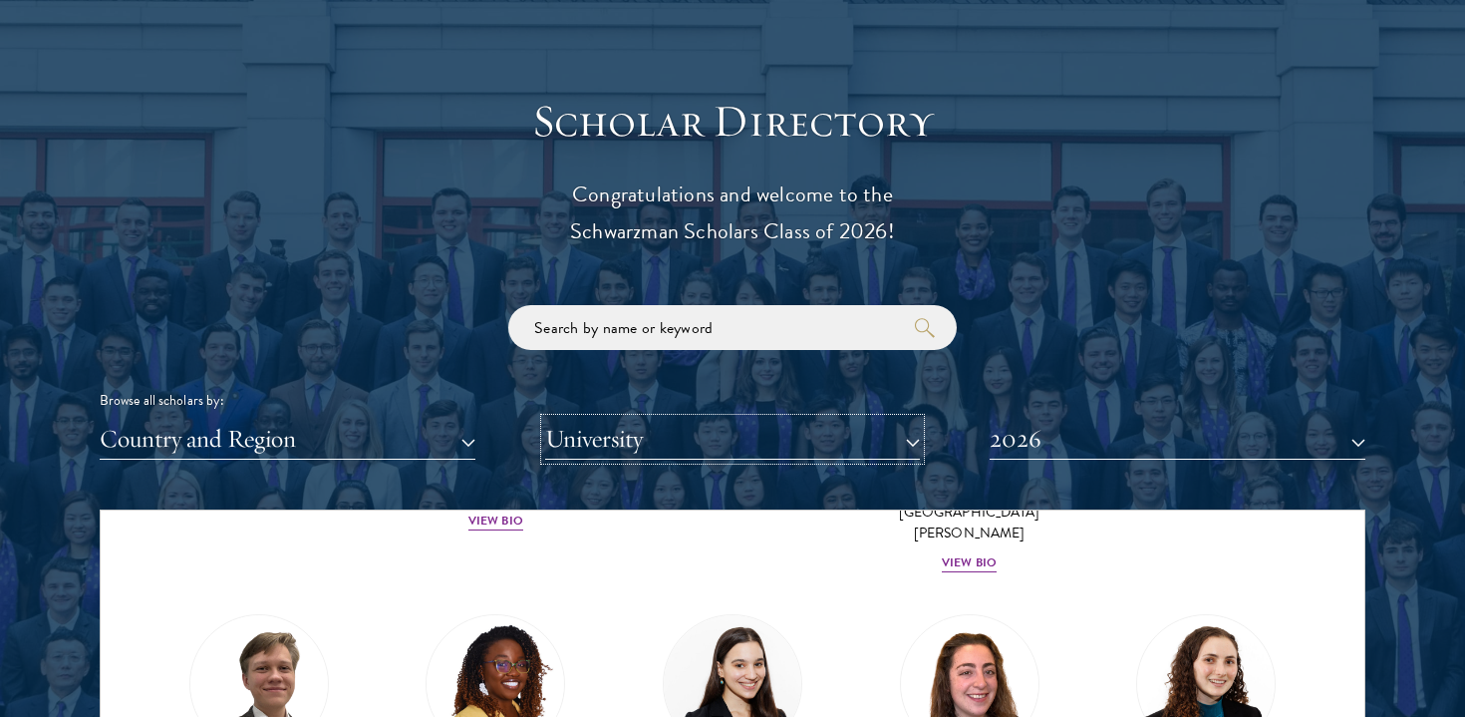
click at [581, 444] on button "University" at bounding box center [733, 439] width 376 height 41
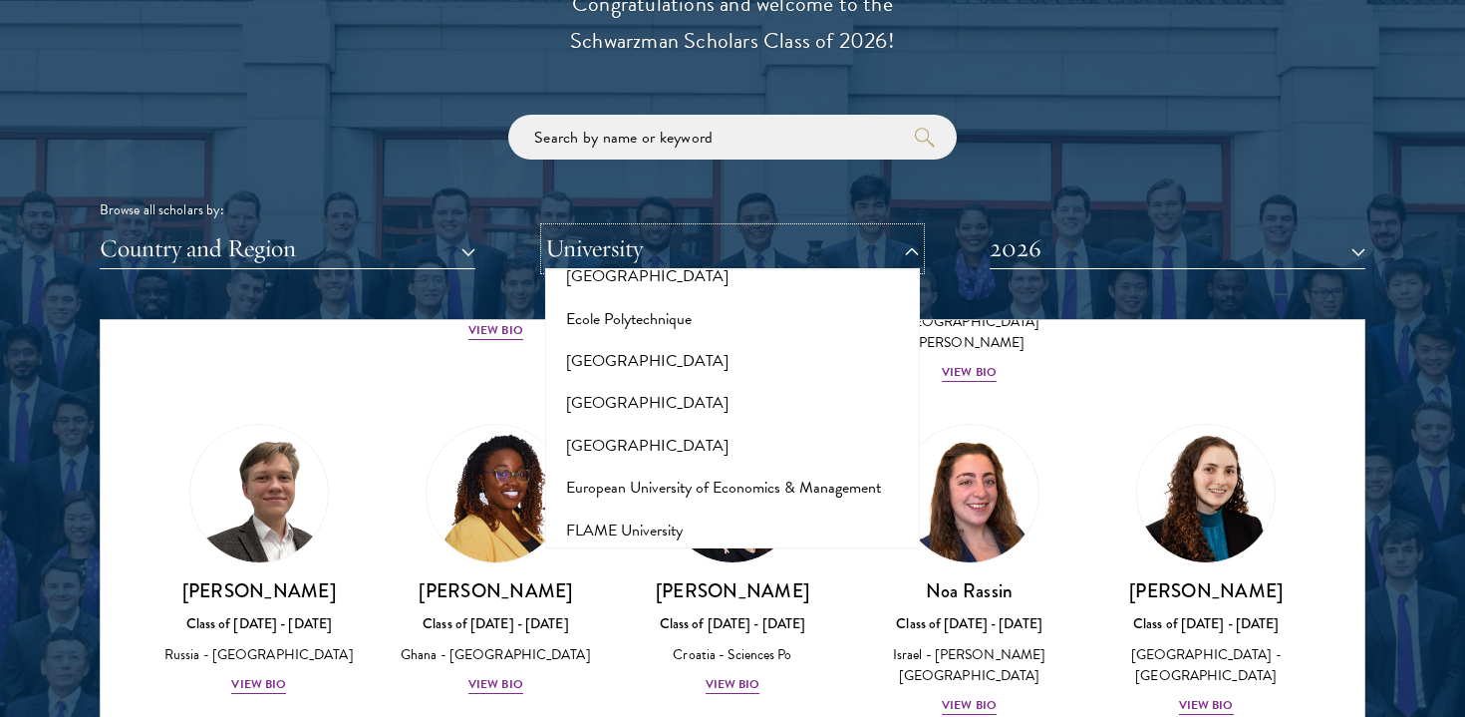
scroll to position [3853, 0]
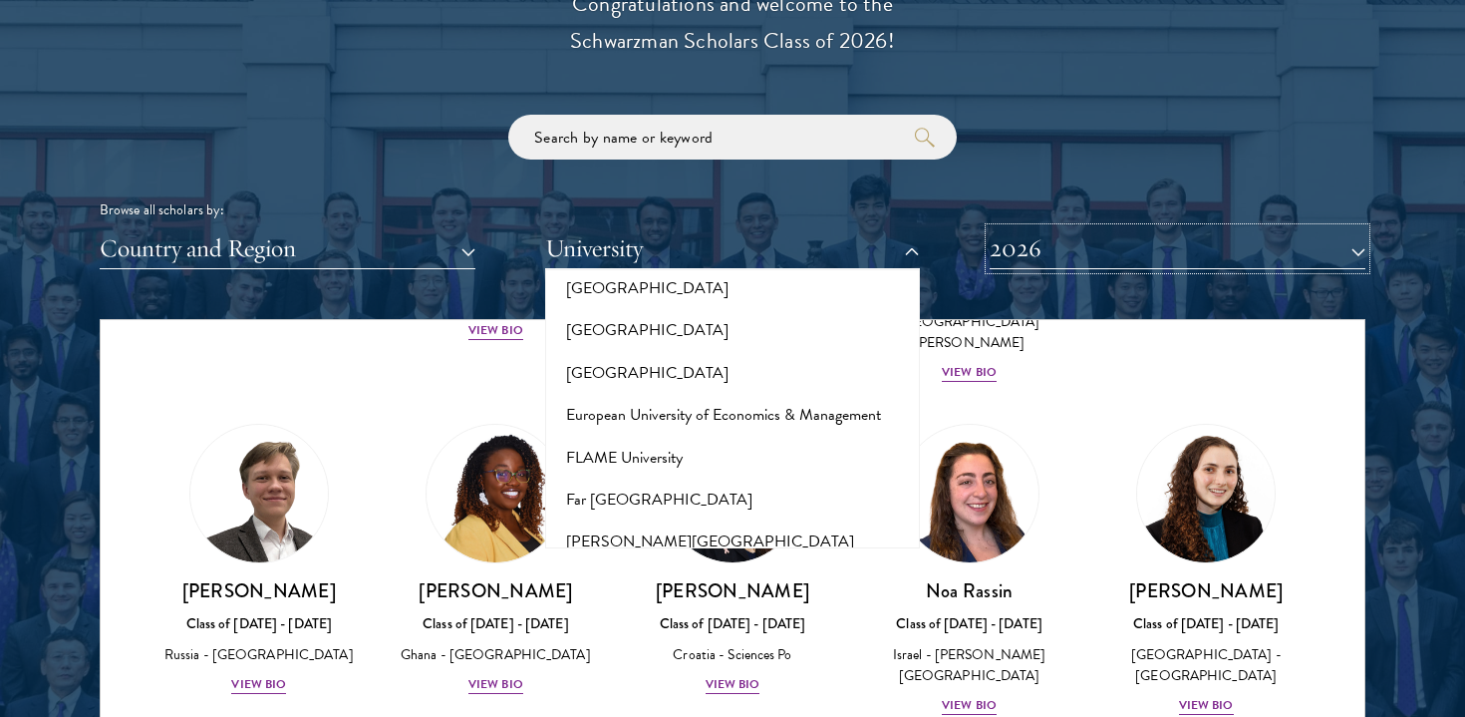
click at [1036, 255] on button "2026" at bounding box center [1178, 248] width 376 height 41
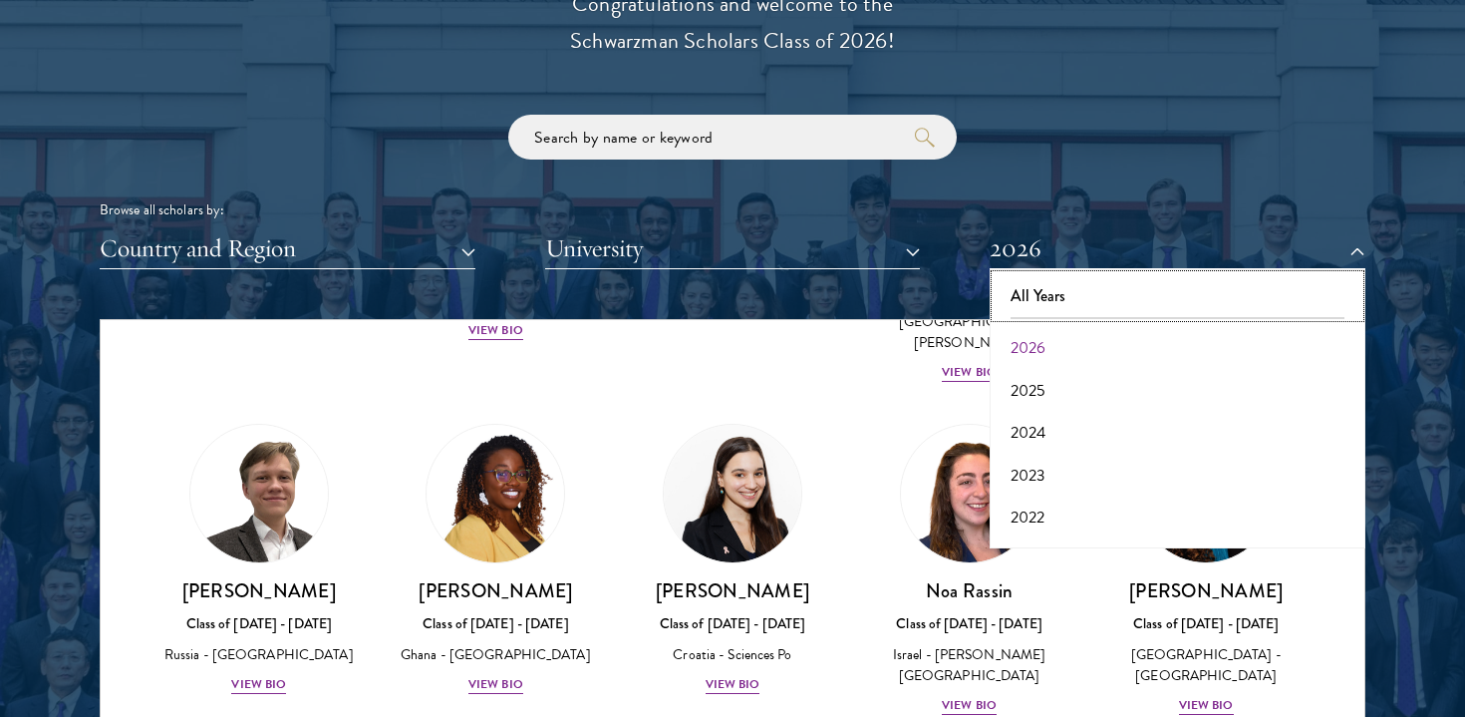
click at [1034, 300] on button "All Years" at bounding box center [1178, 296] width 364 height 42
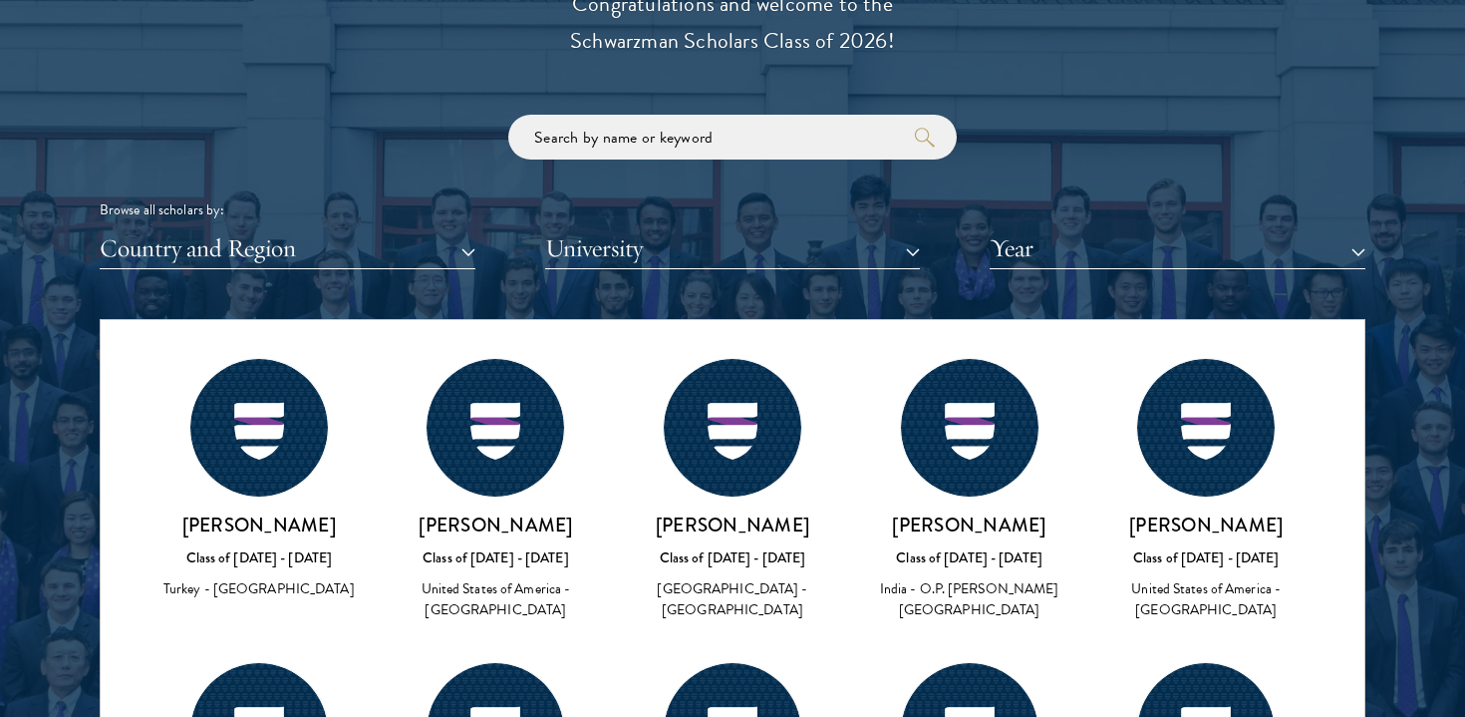
scroll to position [65347, 0]
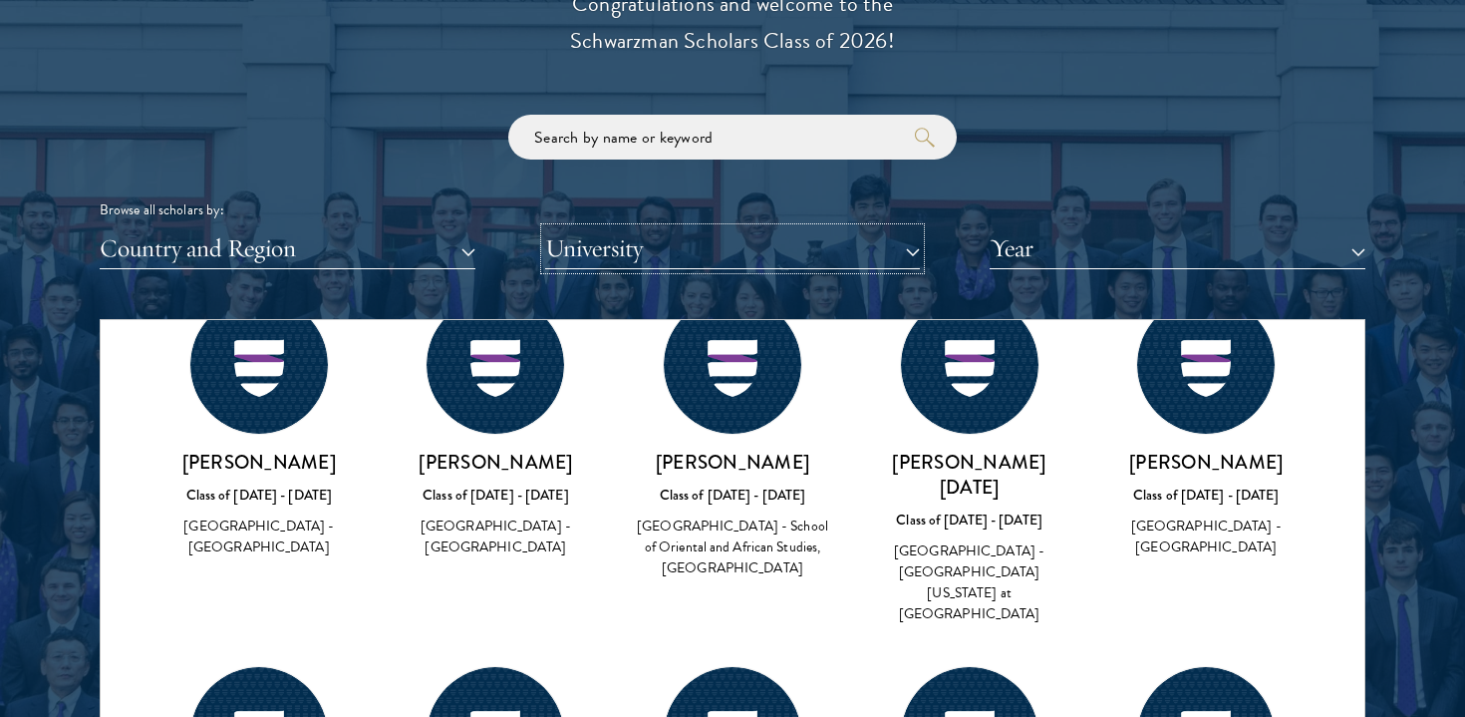
click at [769, 241] on button "University" at bounding box center [733, 248] width 376 height 41
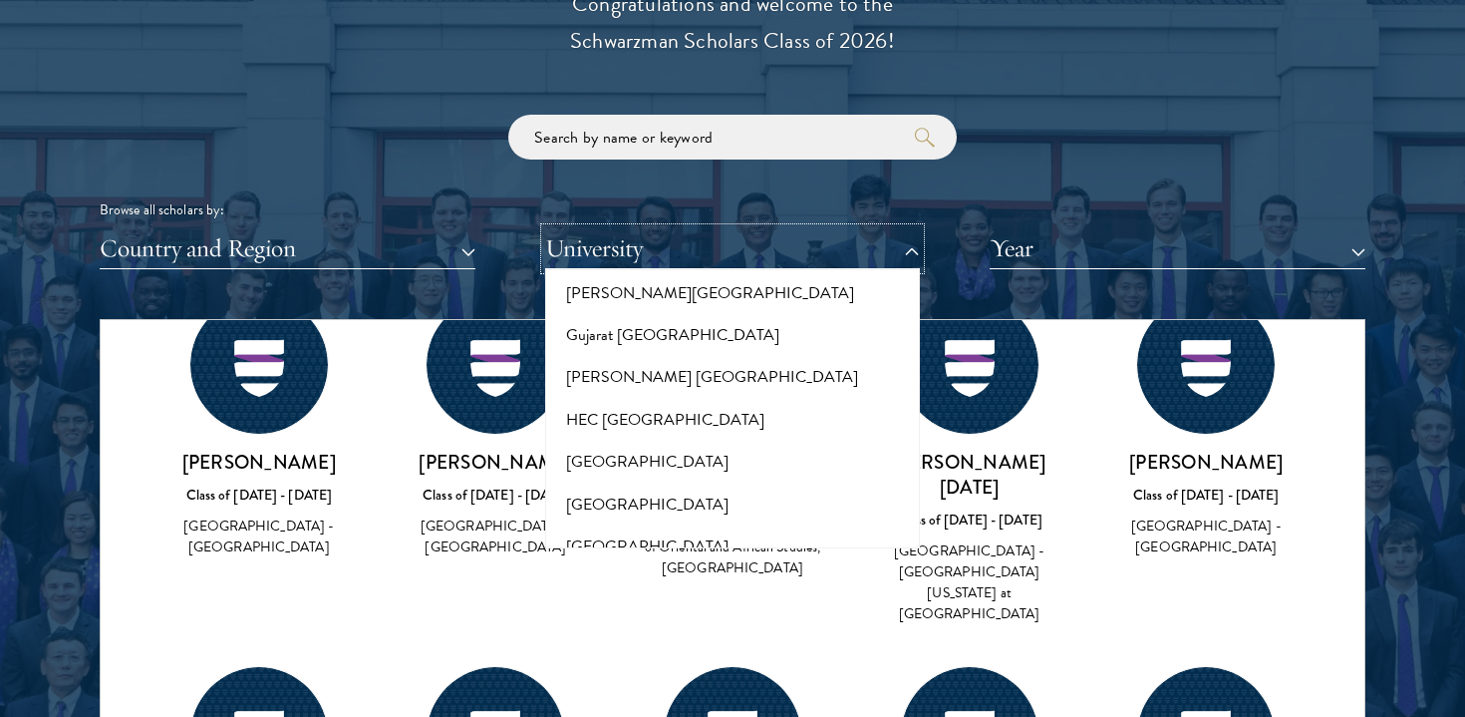
scroll to position [4811, 0]
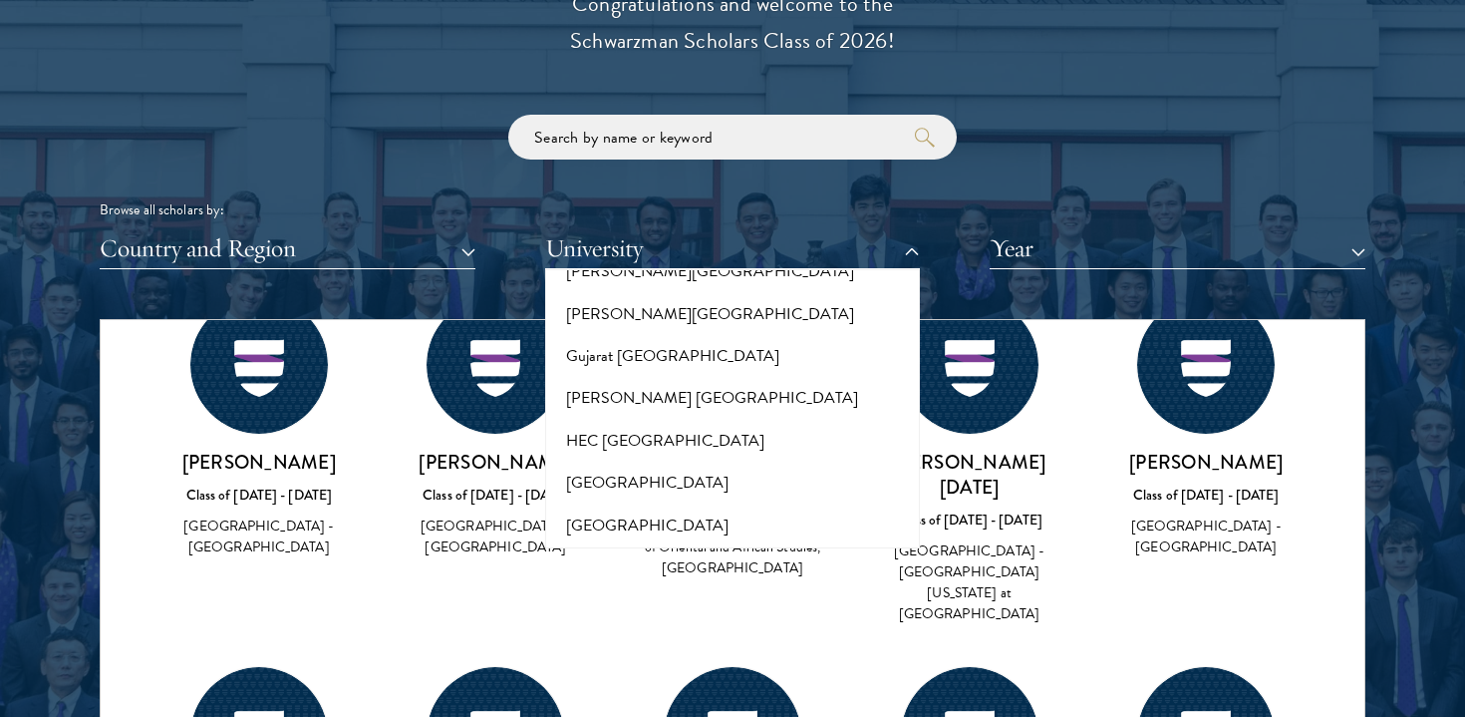
click at [669, 588] on button "[GEOGRAPHIC_DATA]" at bounding box center [733, 609] width 364 height 42
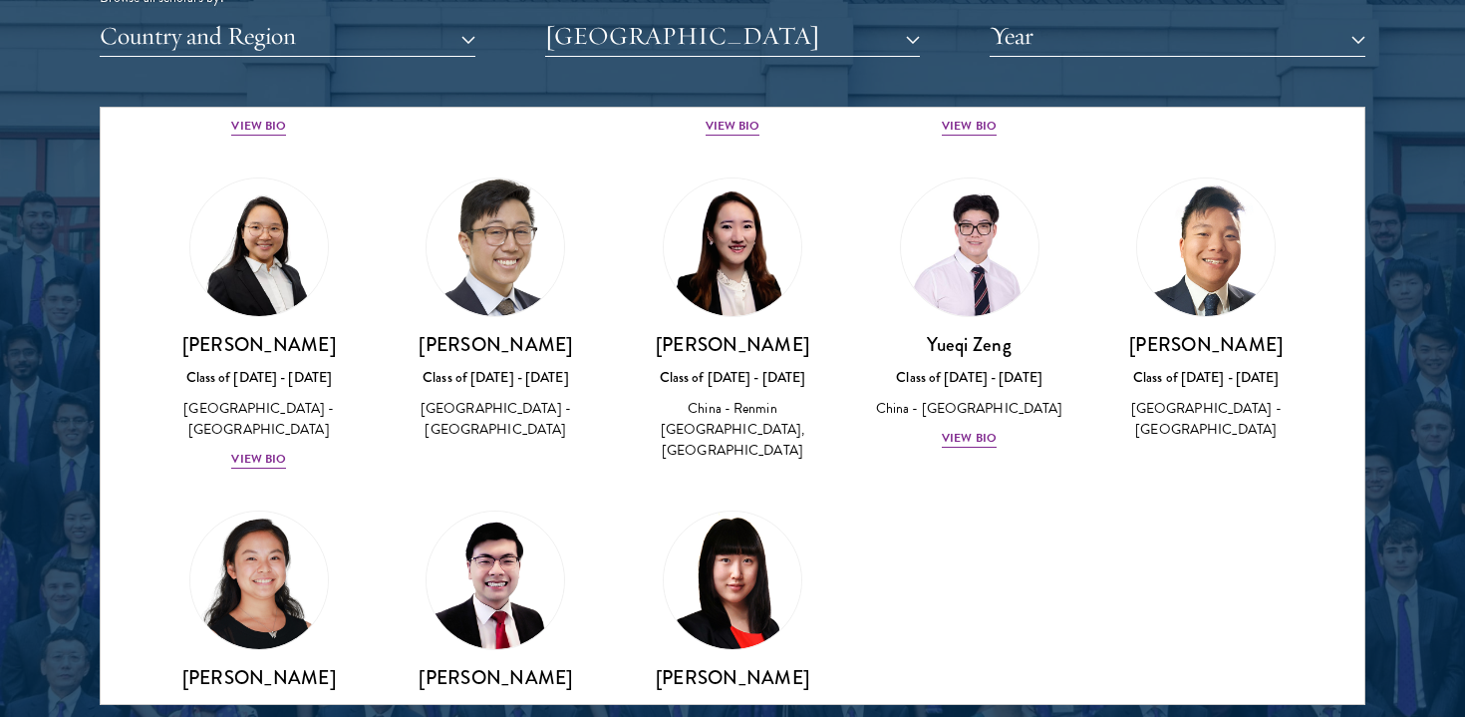
scroll to position [2541, 0]
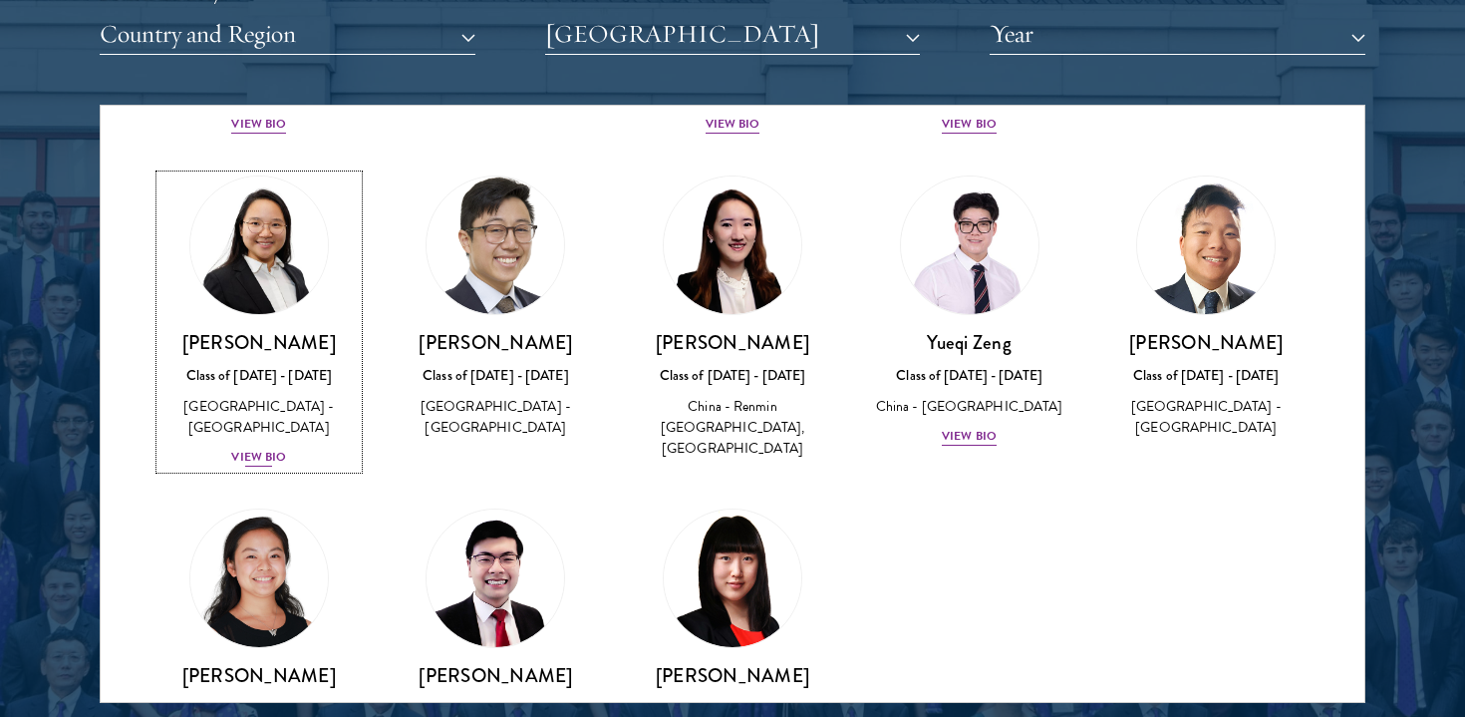
click at [271, 447] on div "View Bio" at bounding box center [258, 456] width 55 height 19
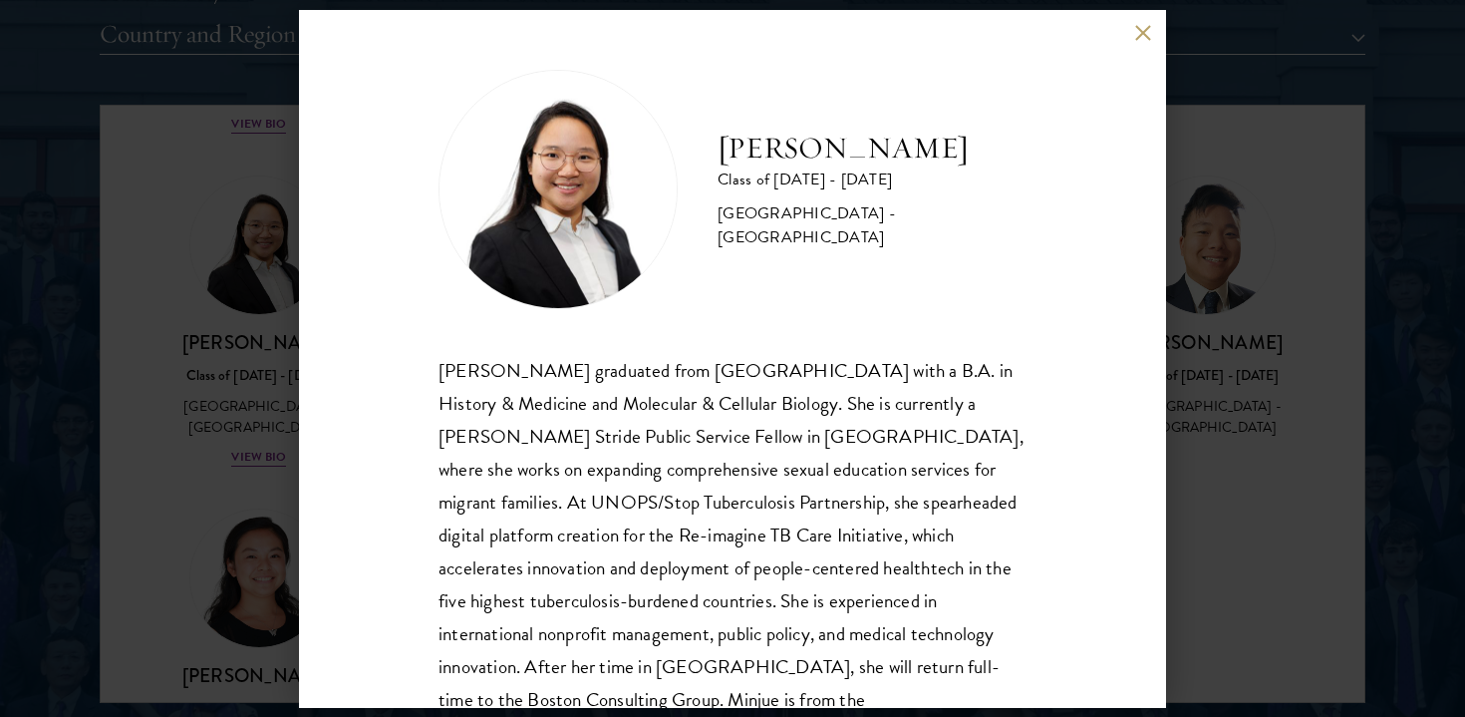
scroll to position [68, 0]
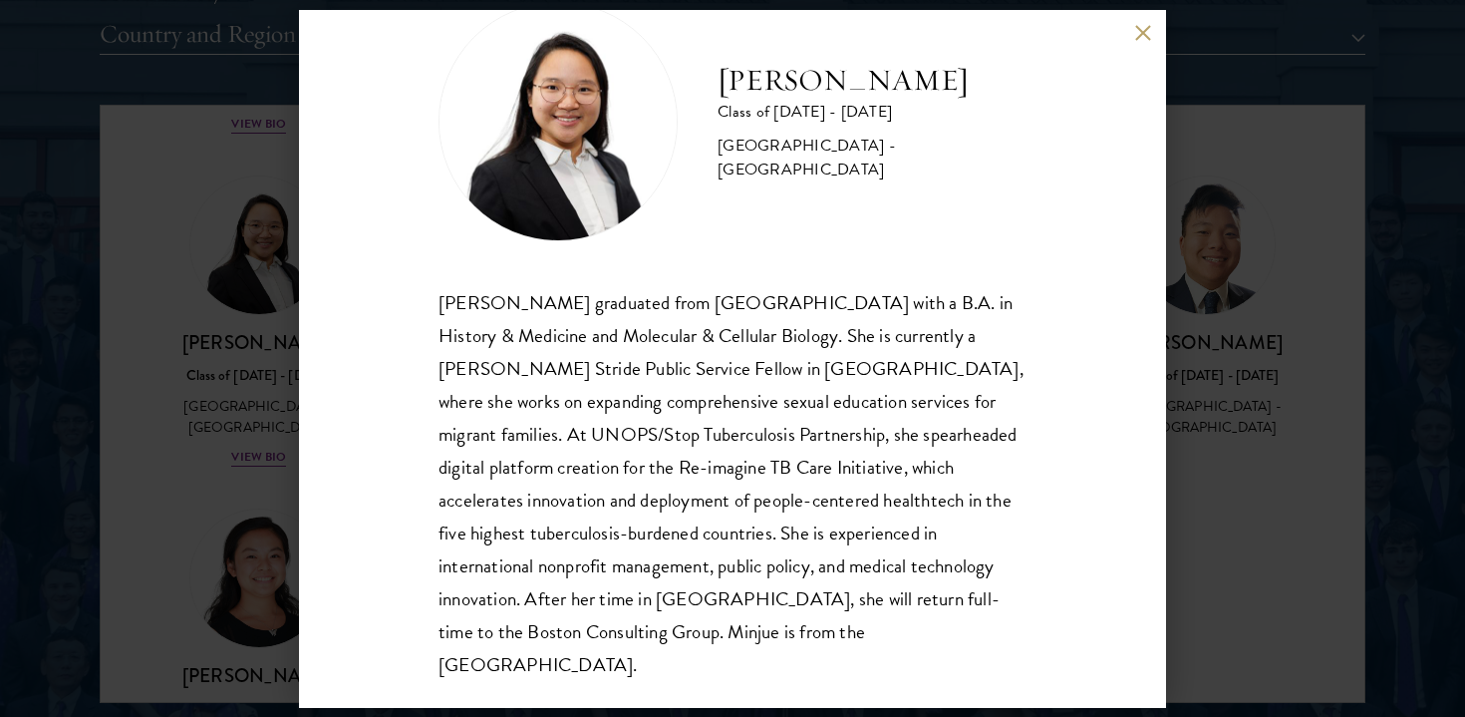
click at [1230, 291] on div "Minjue Wu Class of [DATE] - [DATE] [GEOGRAPHIC_DATA] - [GEOGRAPHIC_DATA] [PERSO…" at bounding box center [732, 358] width 1465 height 717
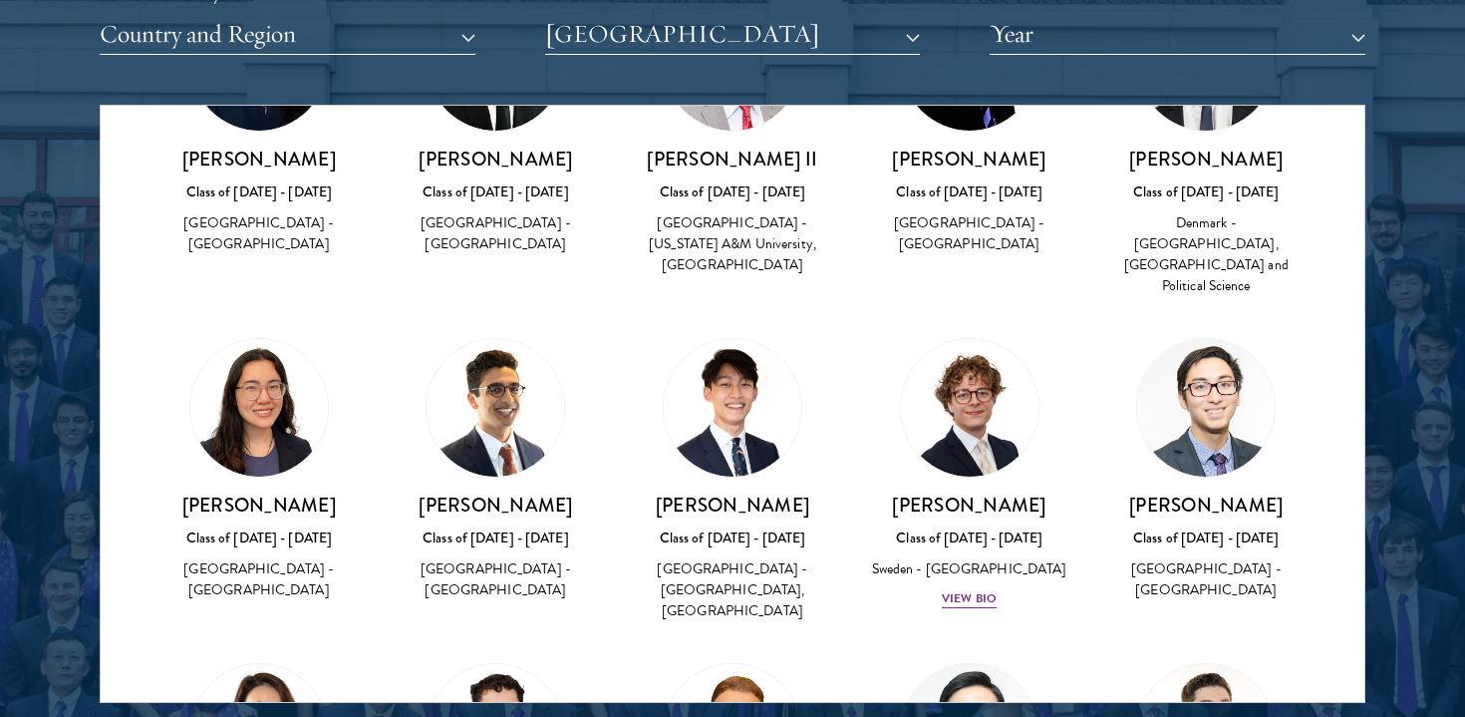
scroll to position [4527, 0]
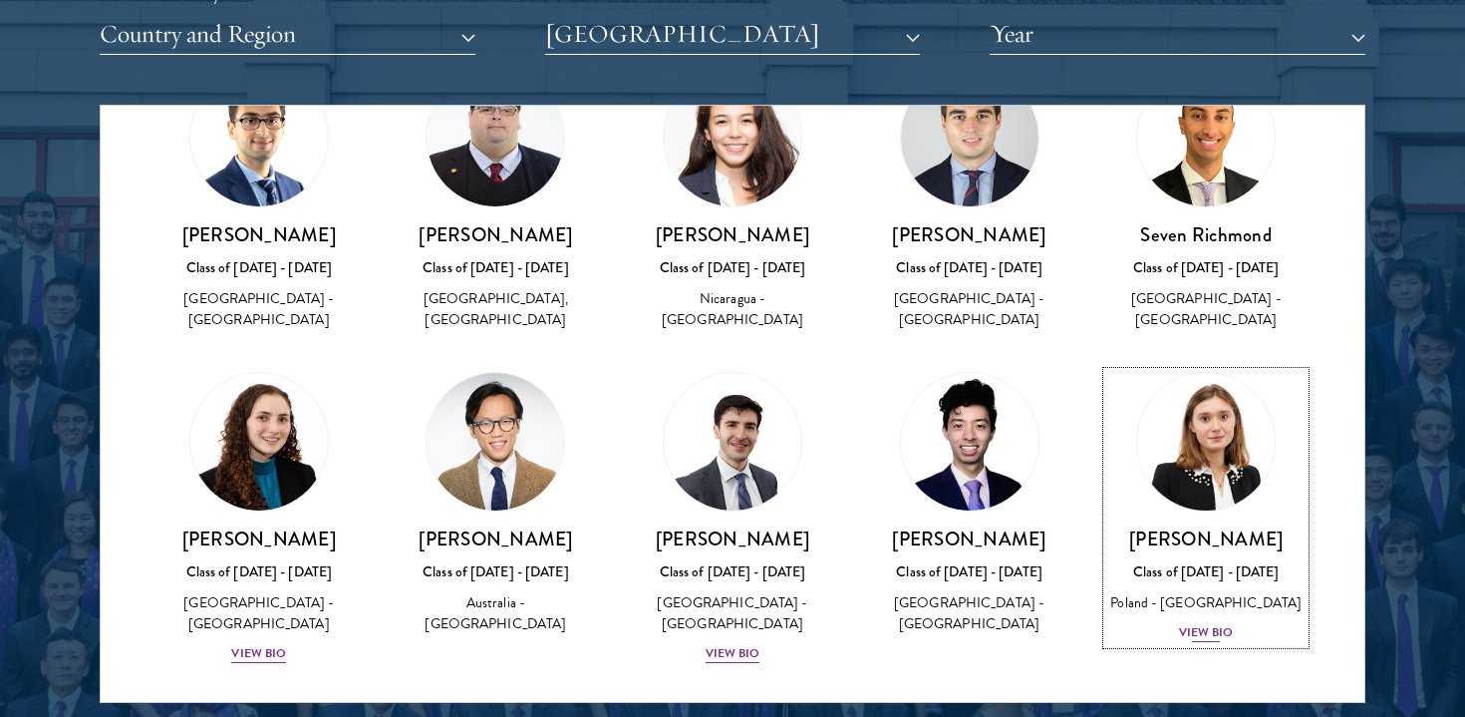
click at [1193, 623] on div "View Bio" at bounding box center [1206, 632] width 55 height 19
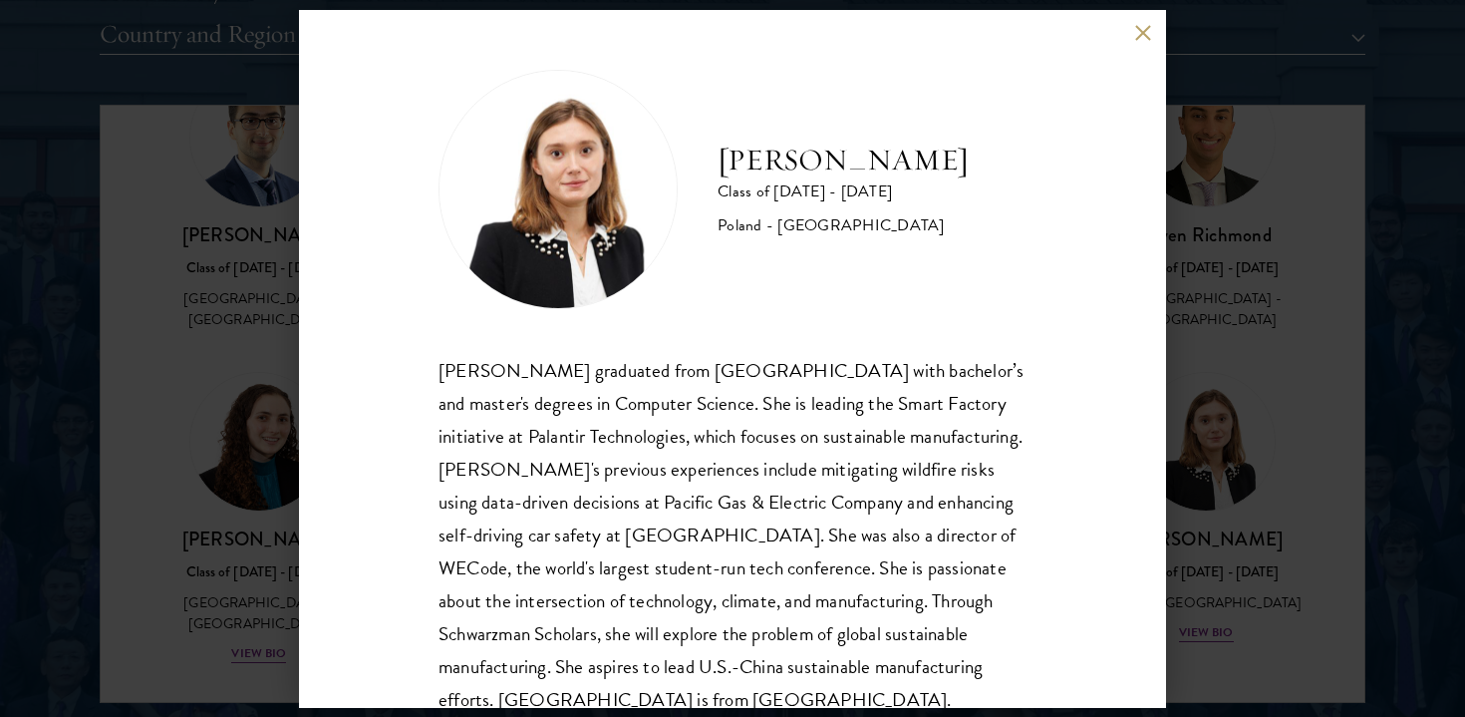
scroll to position [35, 0]
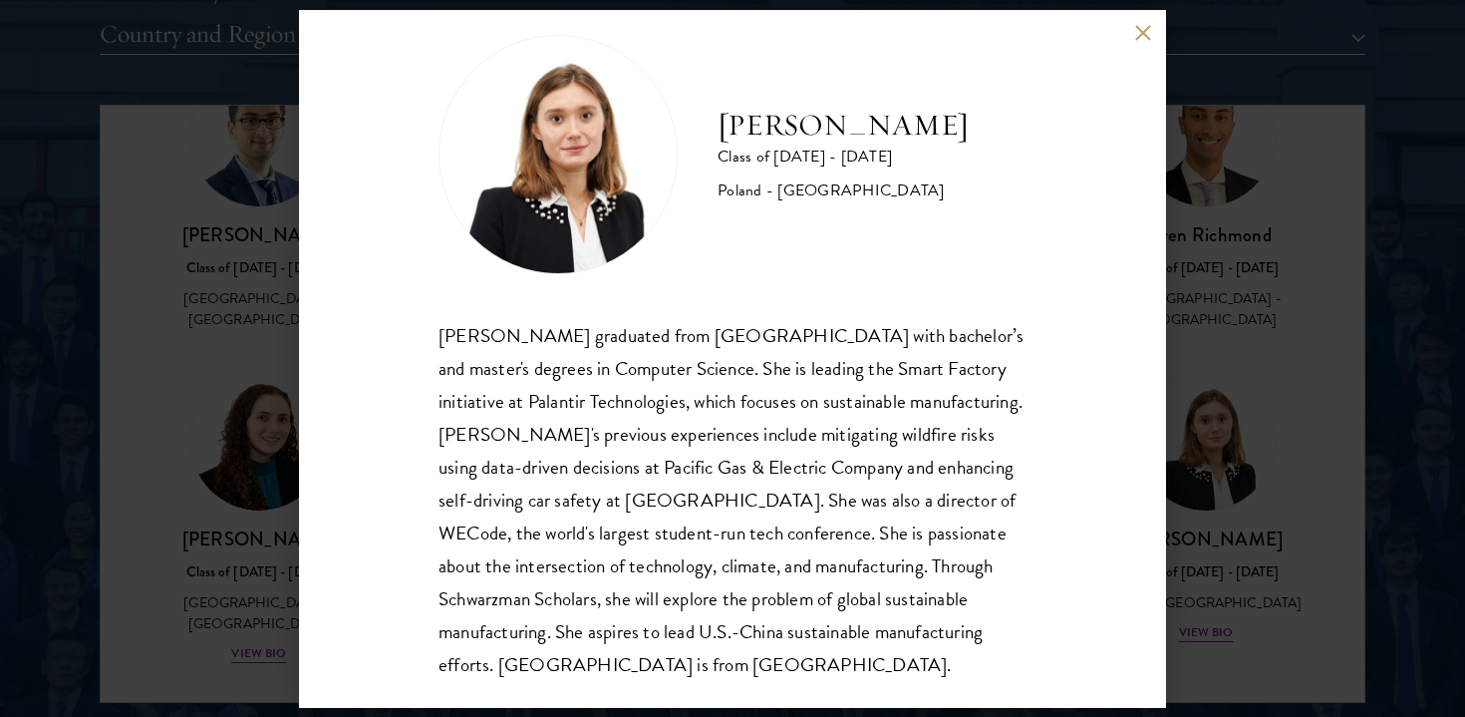
click at [1137, 41] on div "[PERSON_NAME] Class of [DATE] - [DATE] [GEOGRAPHIC_DATA] - [GEOGRAPHIC_DATA] [P…" at bounding box center [732, 359] width 867 height 698
click at [1140, 35] on button at bounding box center [1142, 33] width 17 height 17
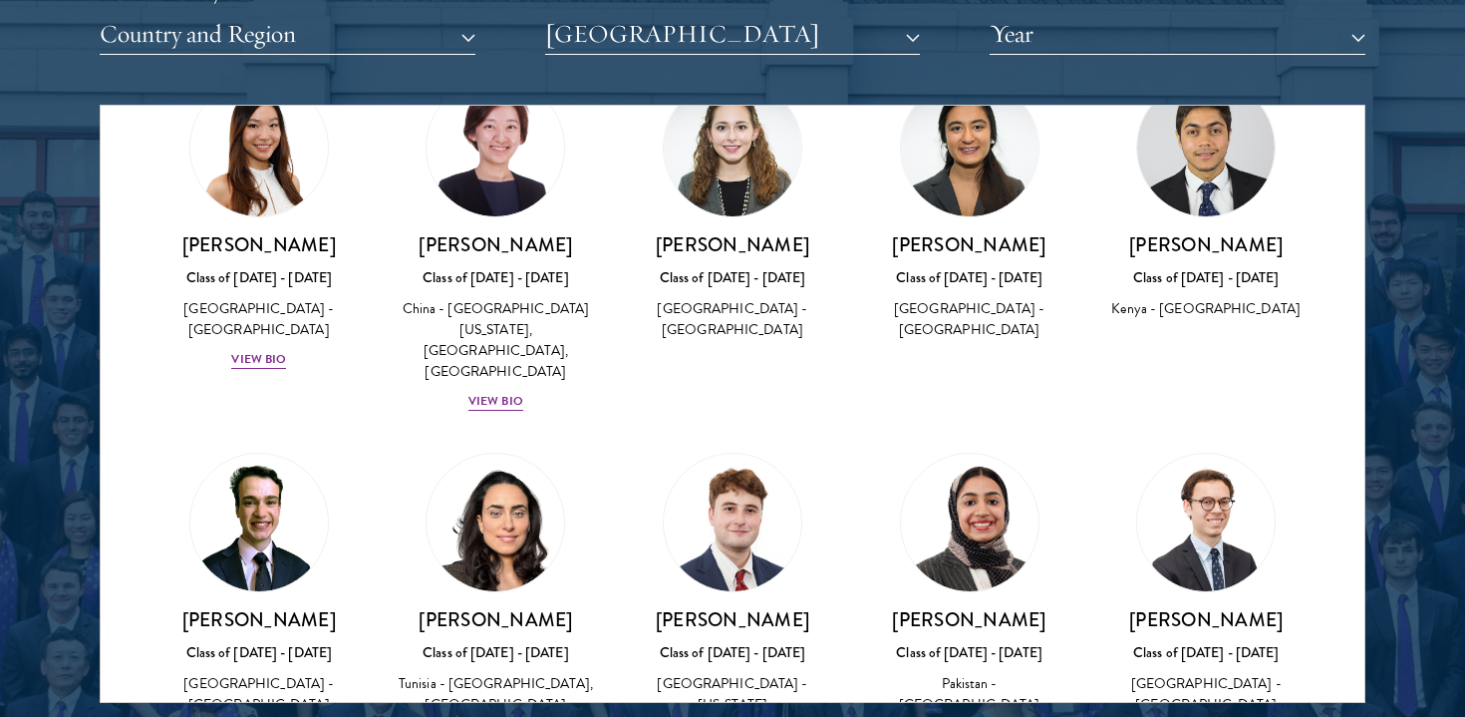
scroll to position [3762, 0]
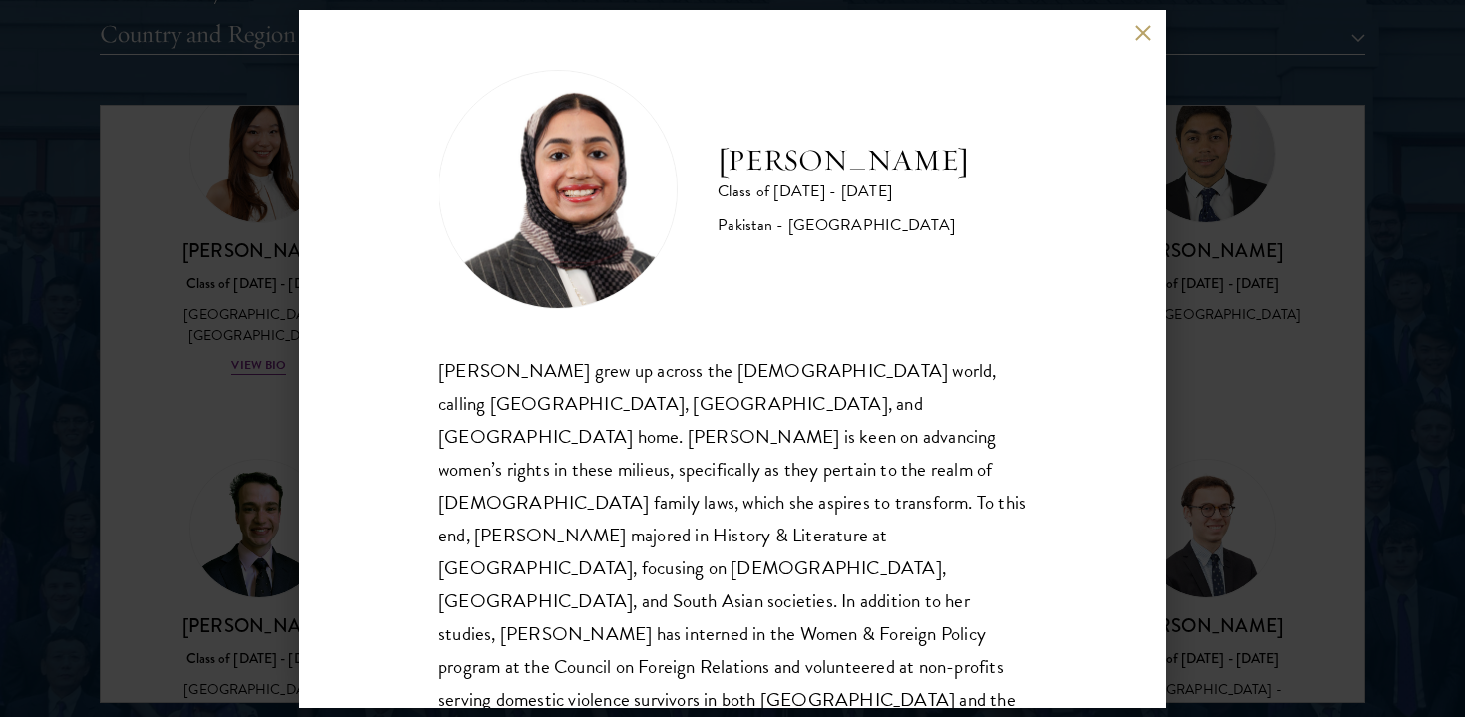
click at [1143, 40] on button at bounding box center [1142, 33] width 17 height 17
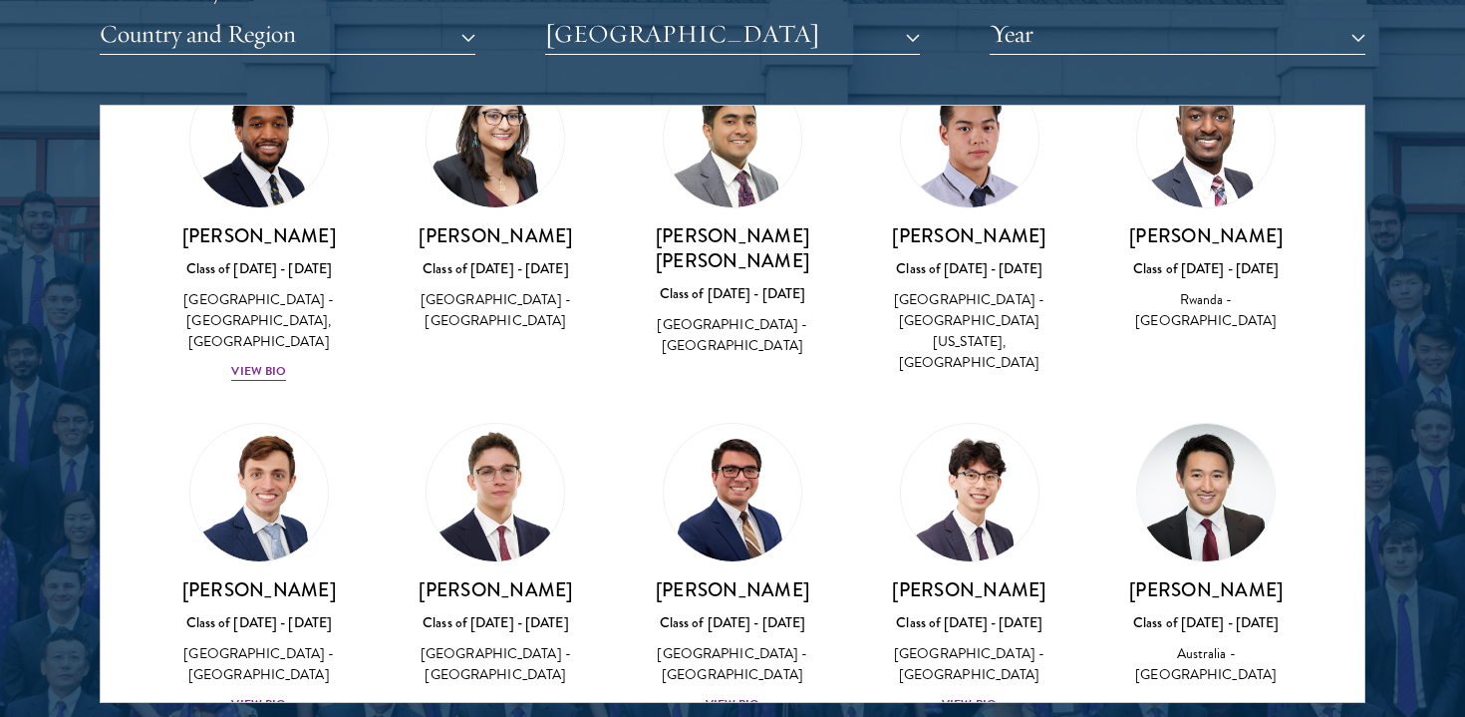
scroll to position [5169, 0]
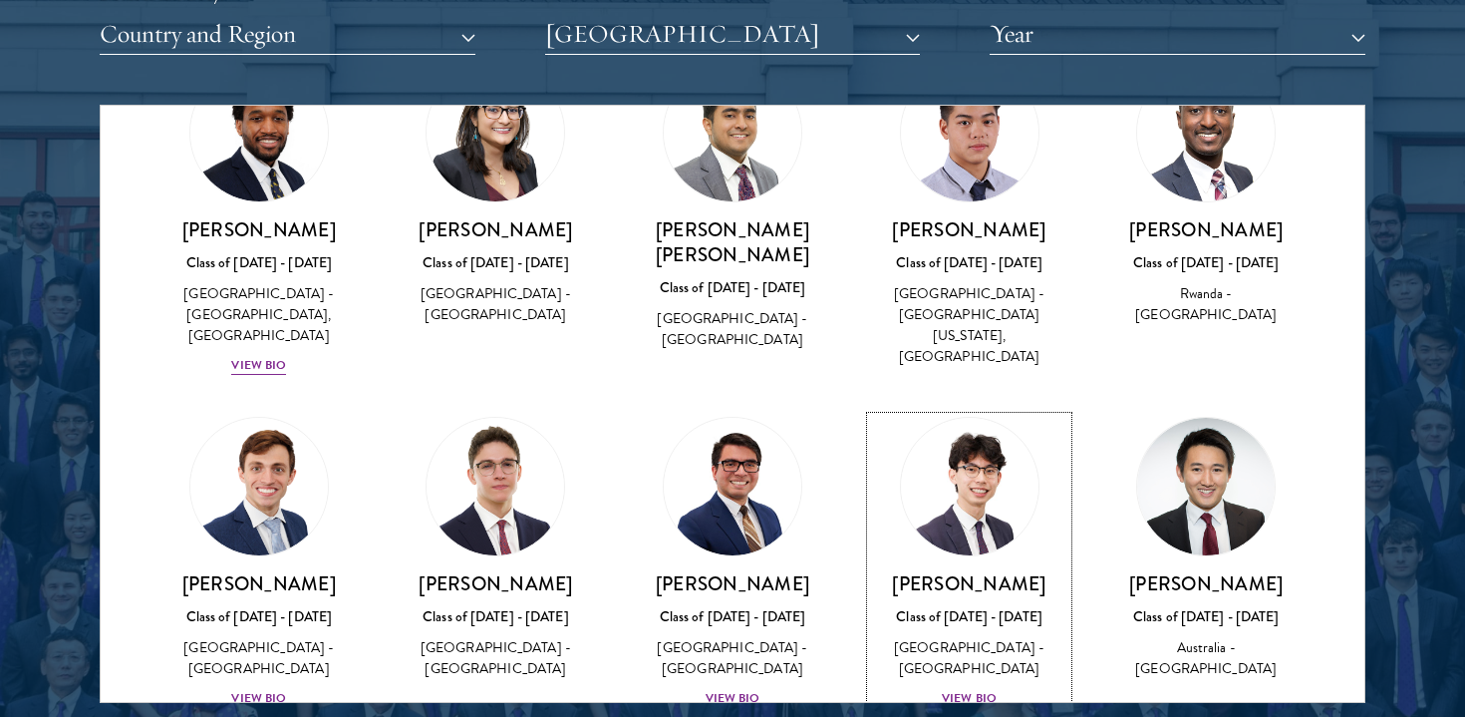
click at [983, 689] on div "View Bio" at bounding box center [969, 698] width 55 height 19
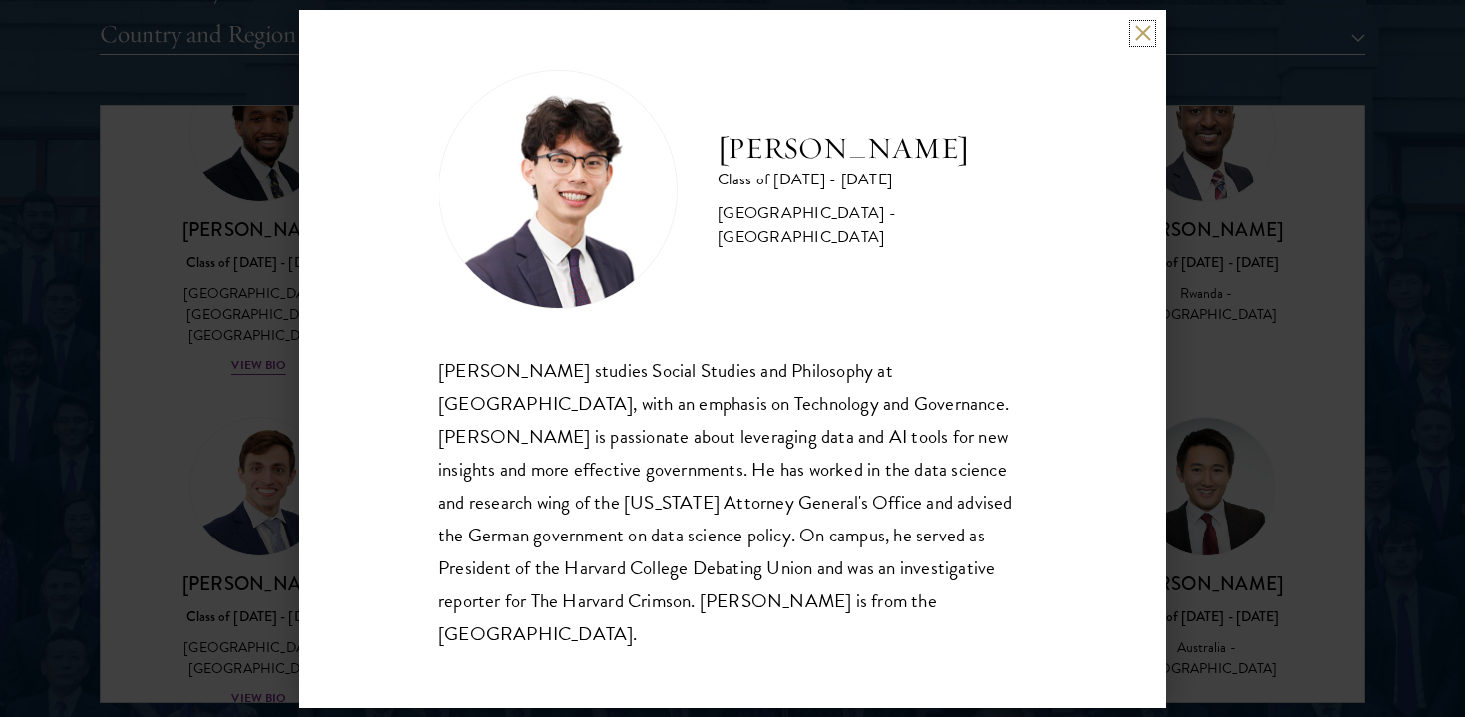
click at [1145, 42] on button at bounding box center [1142, 33] width 17 height 17
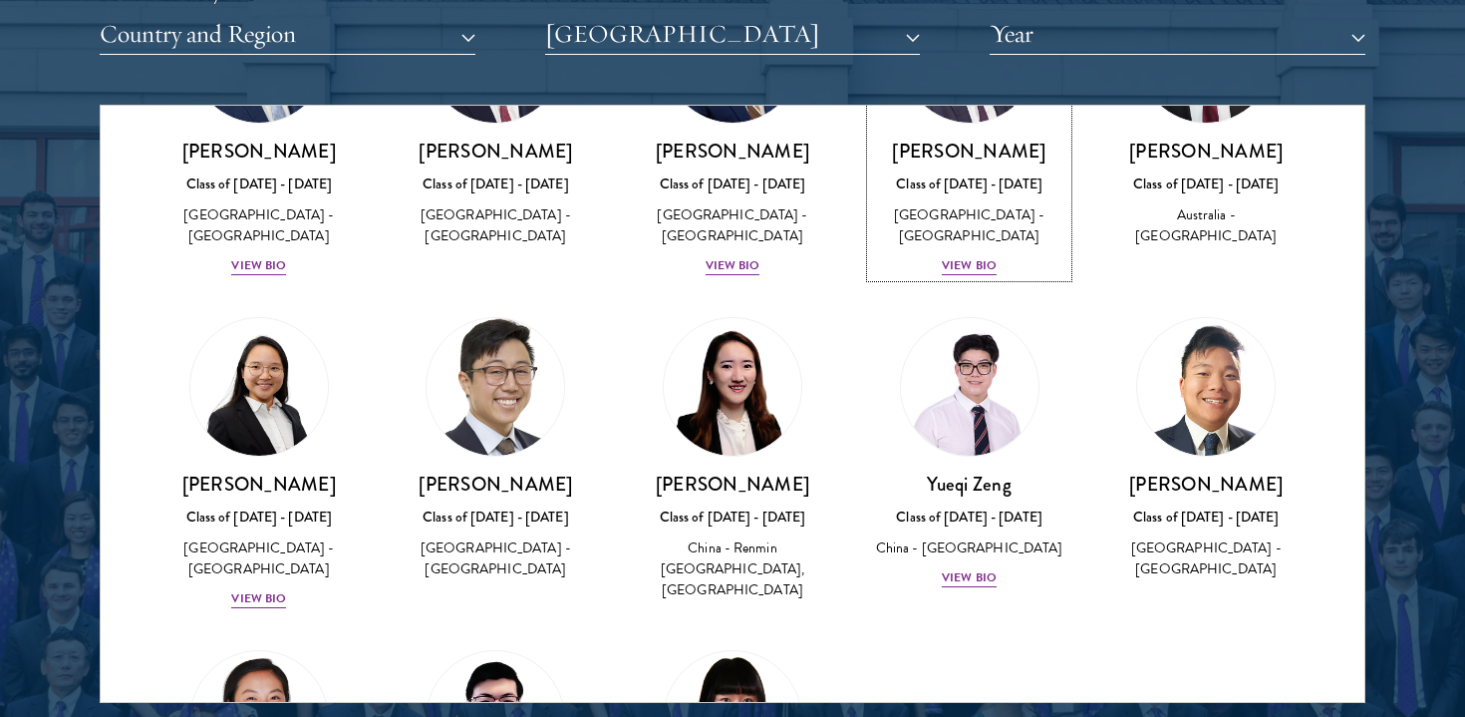
scroll to position [2542, 0]
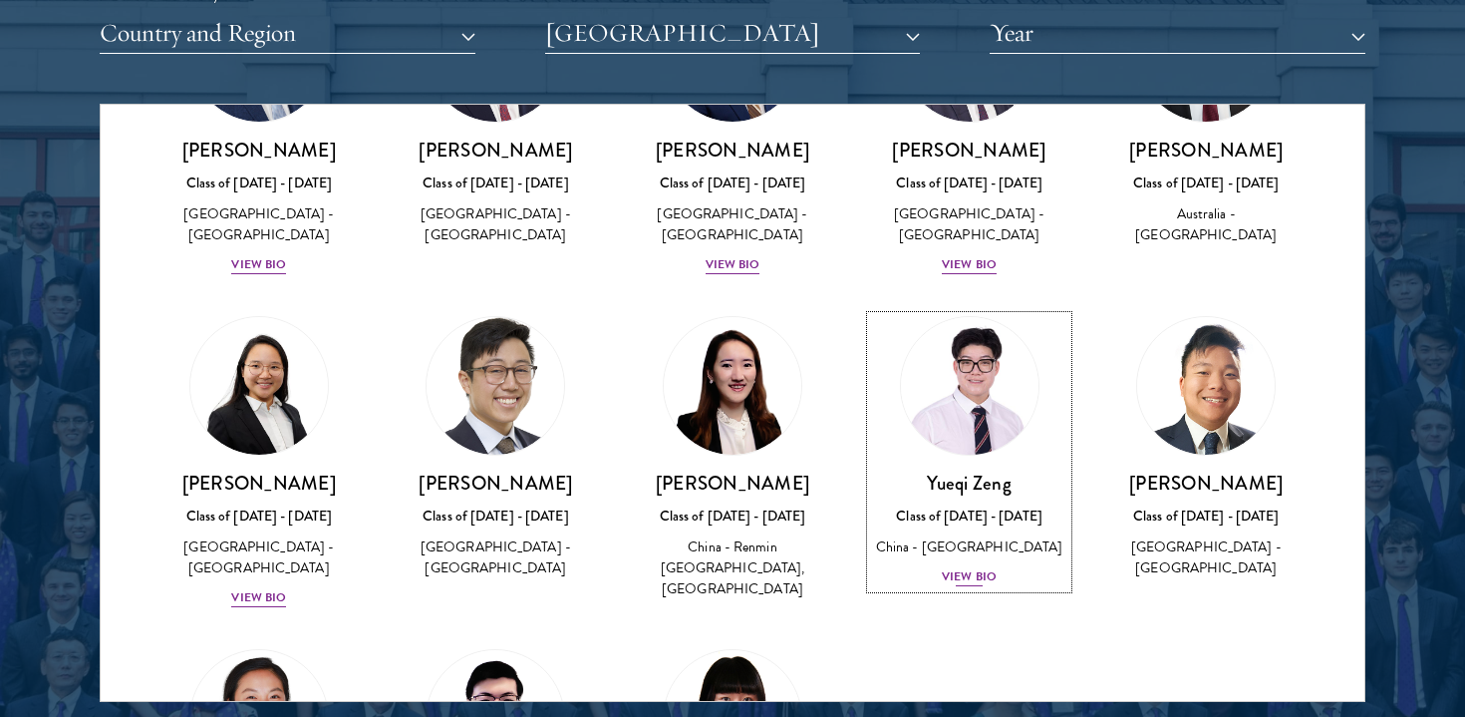
click at [964, 567] on div "View Bio" at bounding box center [969, 576] width 55 height 19
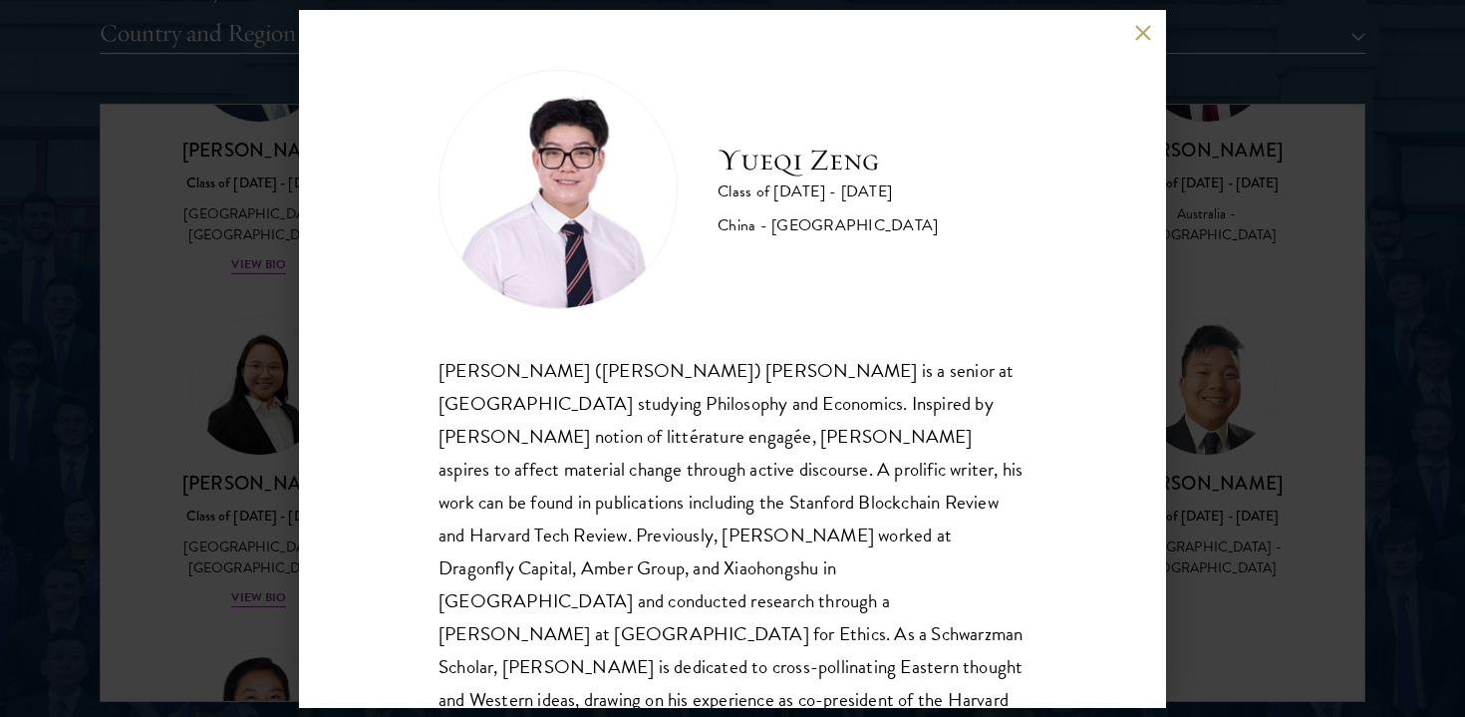
scroll to position [35, 0]
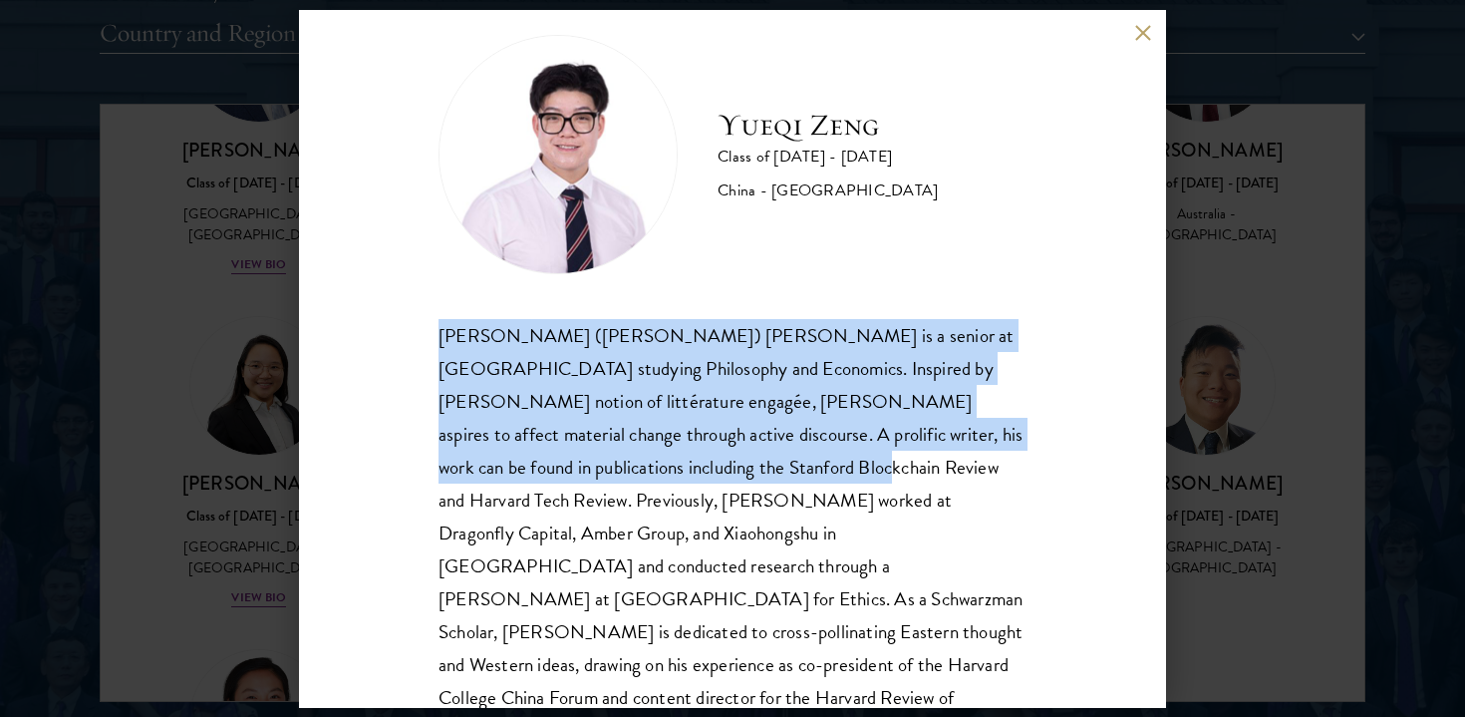
drag, startPoint x: 440, startPoint y: 333, endPoint x: 608, endPoint y: 457, distance: 208.7
click at [608, 457] on div "[PERSON_NAME] ([PERSON_NAME]) [PERSON_NAME] is a senior at [GEOGRAPHIC_DATA] st…" at bounding box center [732, 533] width 588 height 429
copy div "[PERSON_NAME] ([PERSON_NAME]) [PERSON_NAME] is a senior at [GEOGRAPHIC_DATA] st…"
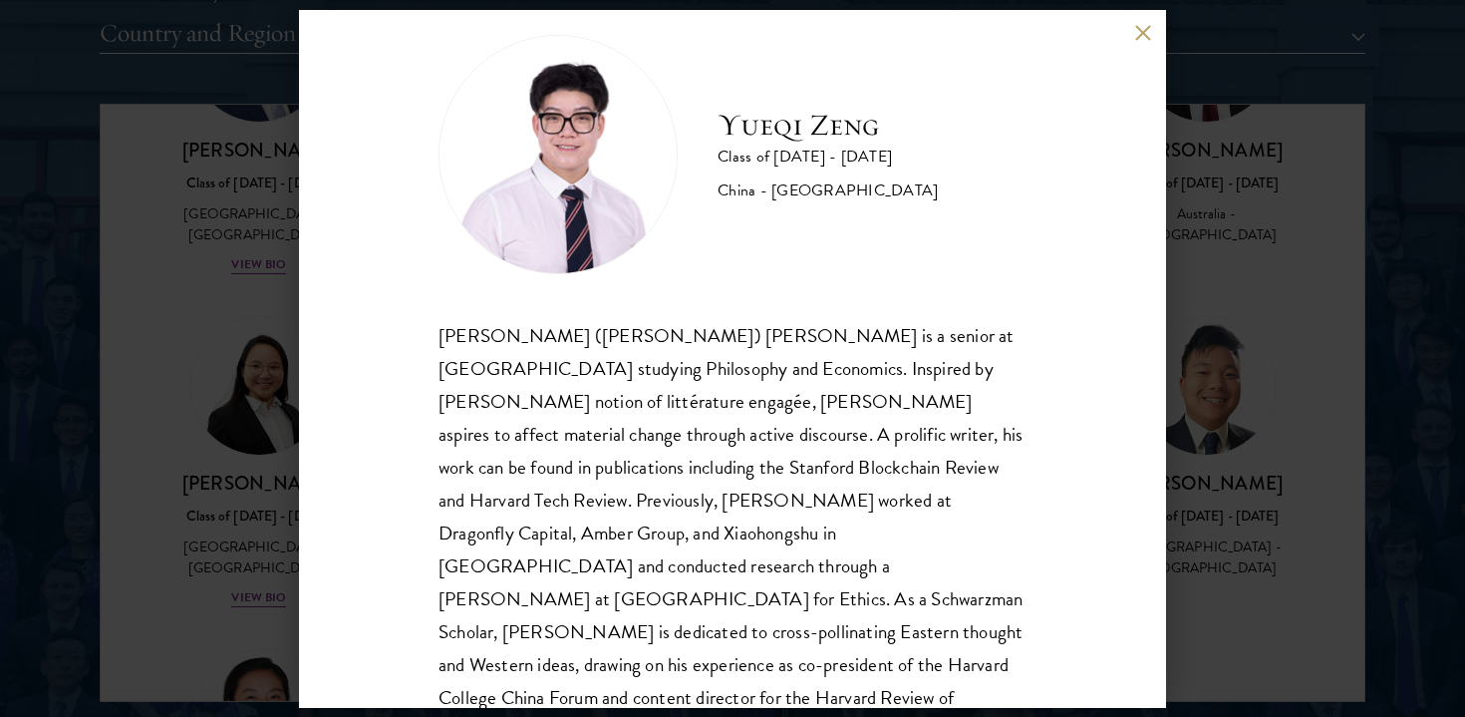
click at [1220, 579] on div "[PERSON_NAME] Class of [DATE] - [DATE] [GEOGRAPHIC_DATA] - [GEOGRAPHIC_DATA] [P…" at bounding box center [732, 358] width 1465 height 717
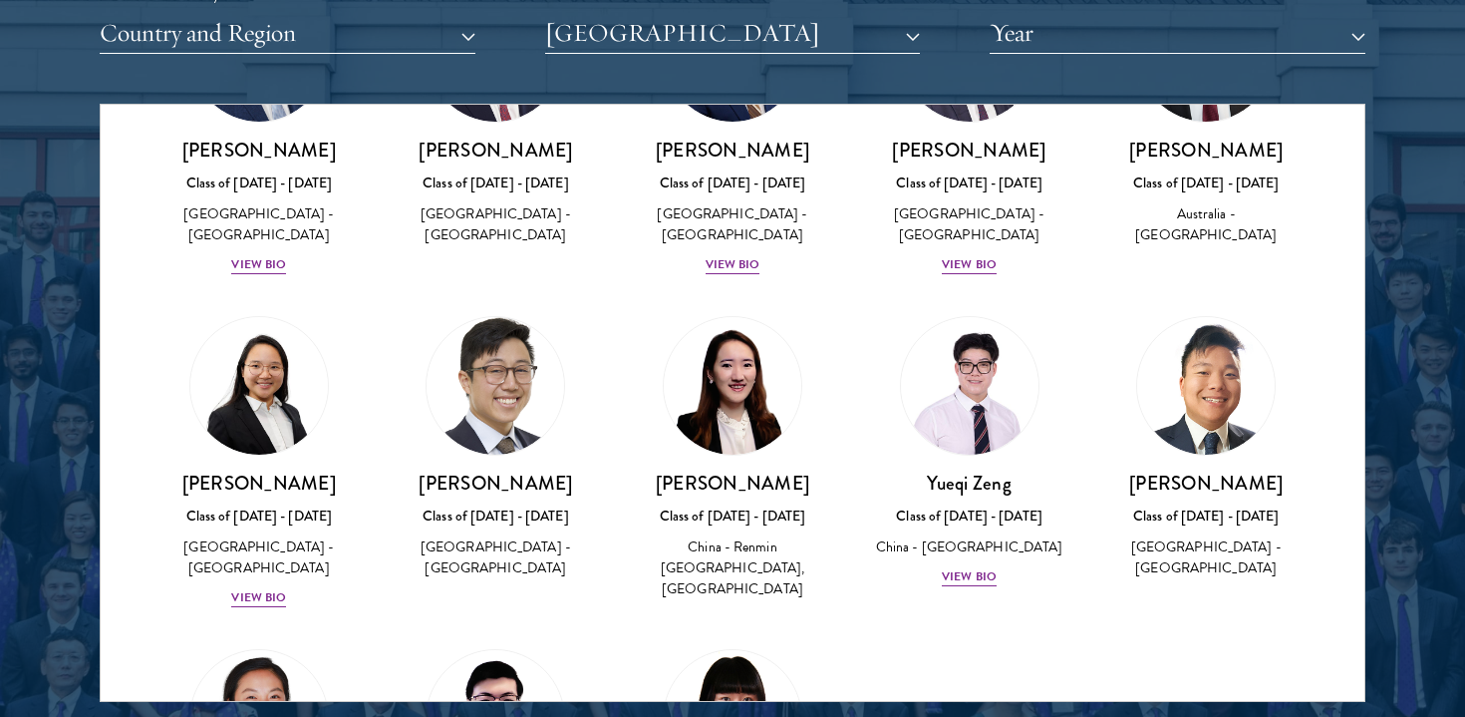
scroll to position [5379, 0]
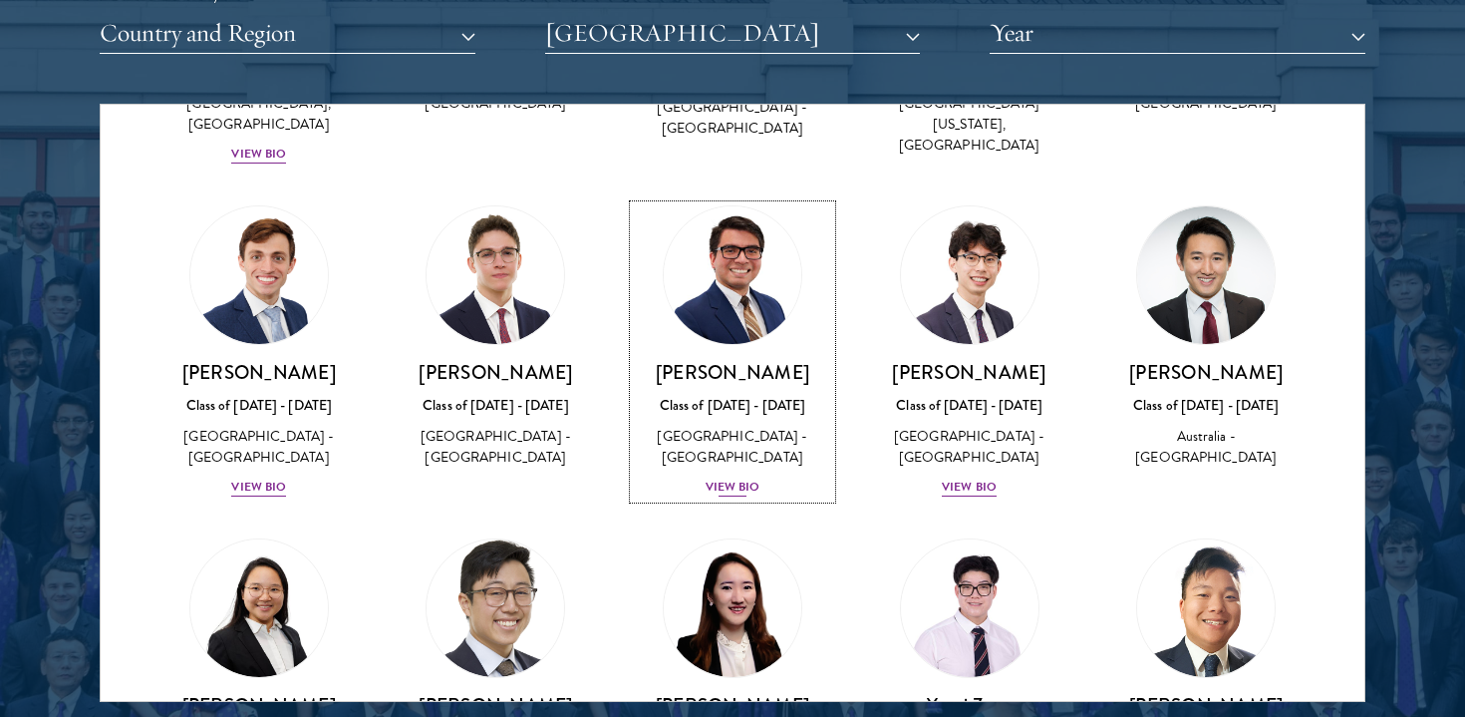
click at [739, 477] on div "View Bio" at bounding box center [733, 486] width 55 height 19
